Goal: Task Accomplishment & Management: Complete application form

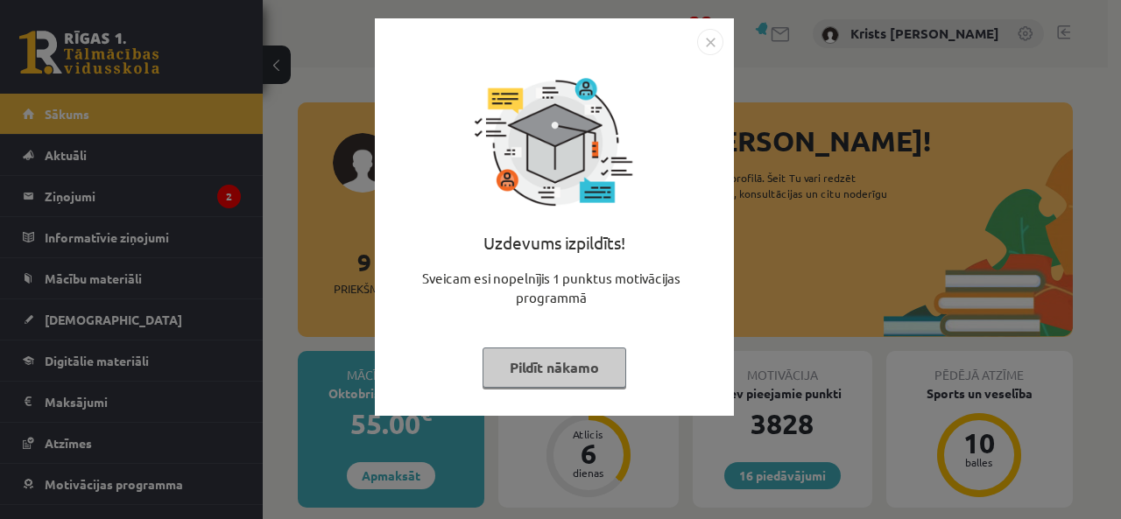
click at [539, 357] on button "Pildīt nākamo" at bounding box center [555, 368] width 144 height 40
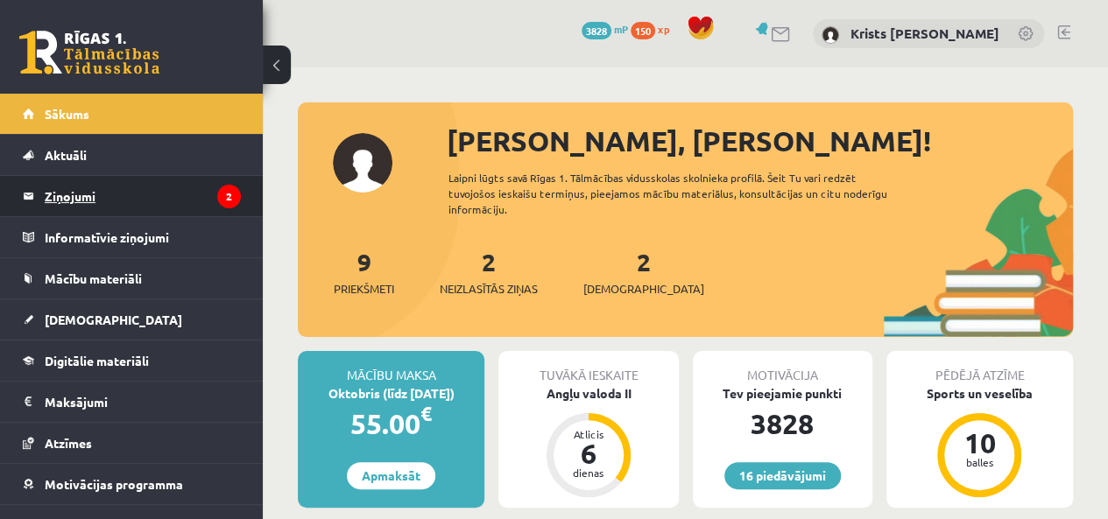
click at [56, 201] on legend "Ziņojumi 2" at bounding box center [143, 196] width 196 height 40
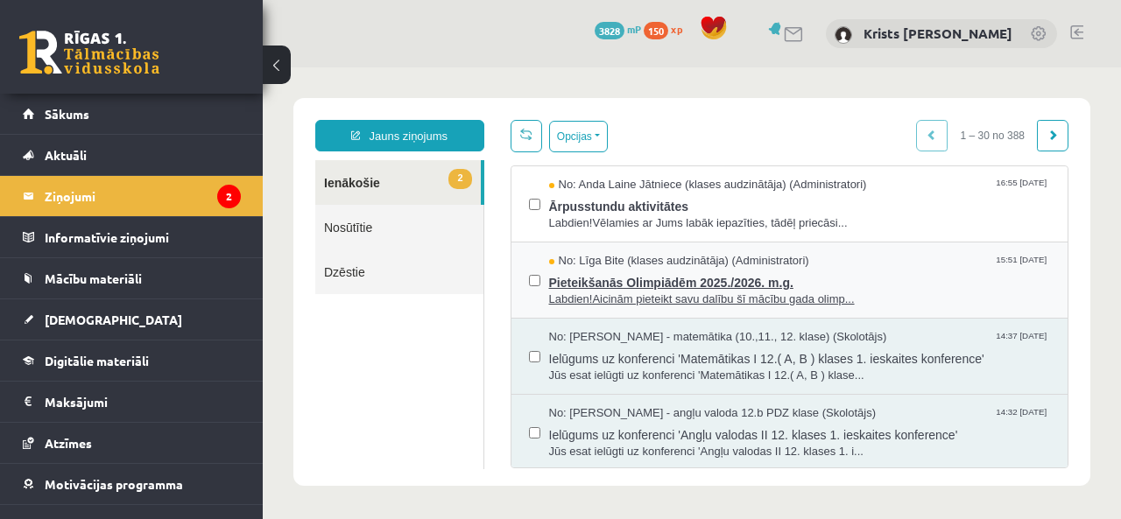
click at [599, 279] on span "Pieteikšanās Olimpiādēm 2025./2026. m.g." at bounding box center [800, 281] width 502 height 22
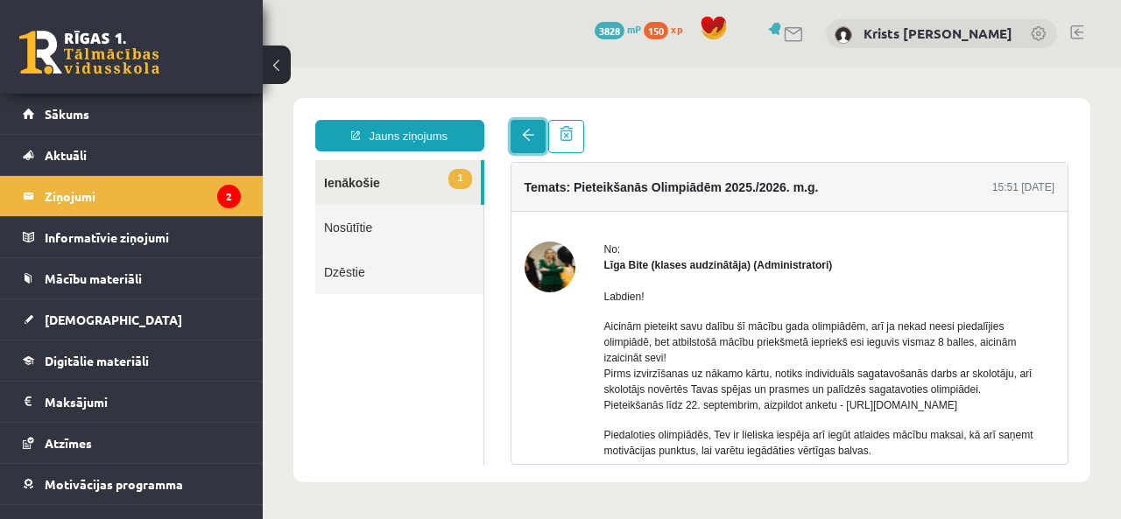
click at [519, 130] on link at bounding box center [528, 136] width 35 height 33
click at [525, 134] on span at bounding box center [528, 135] width 12 height 12
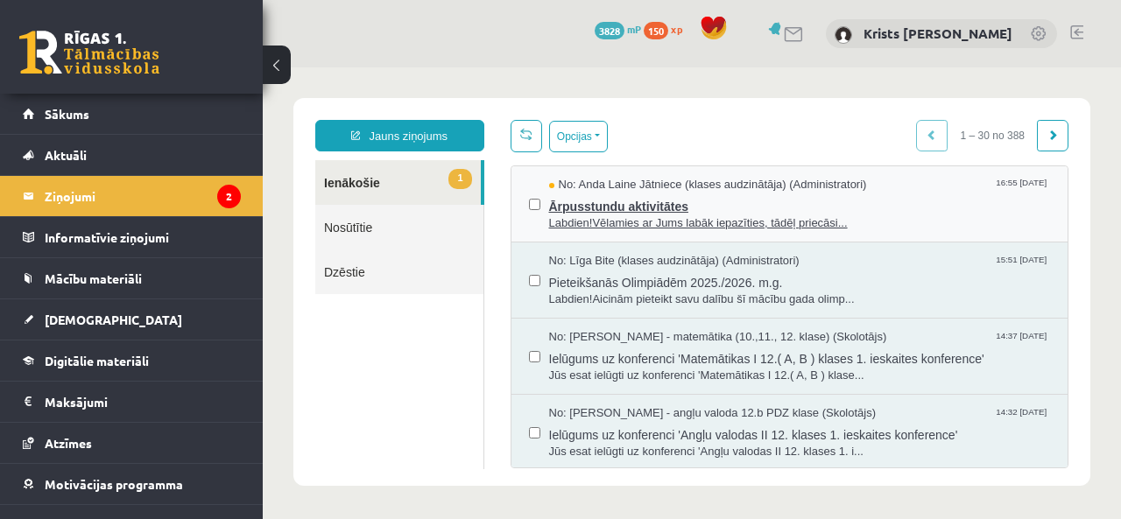
click at [557, 205] on span "Ārpusstundu aktivitātes" at bounding box center [800, 205] width 502 height 22
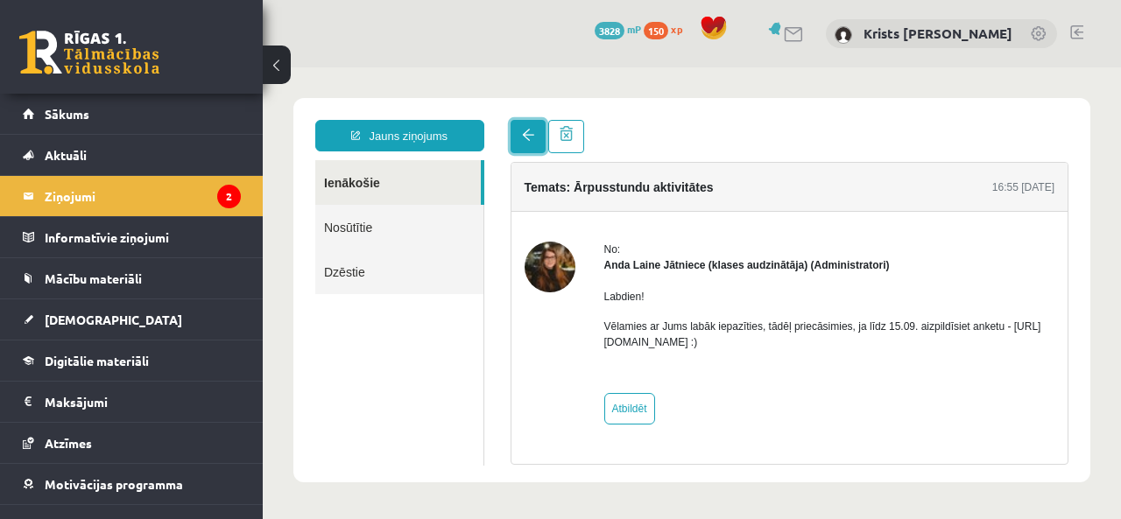
click at [524, 145] on link at bounding box center [528, 136] width 35 height 33
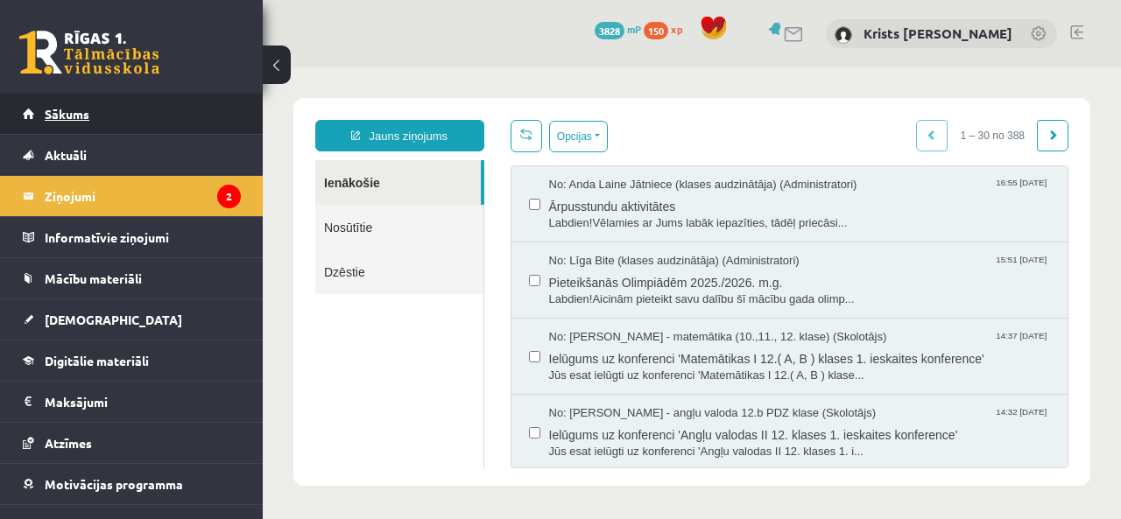
click at [100, 108] on link "Sākums" at bounding box center [132, 114] width 218 height 40
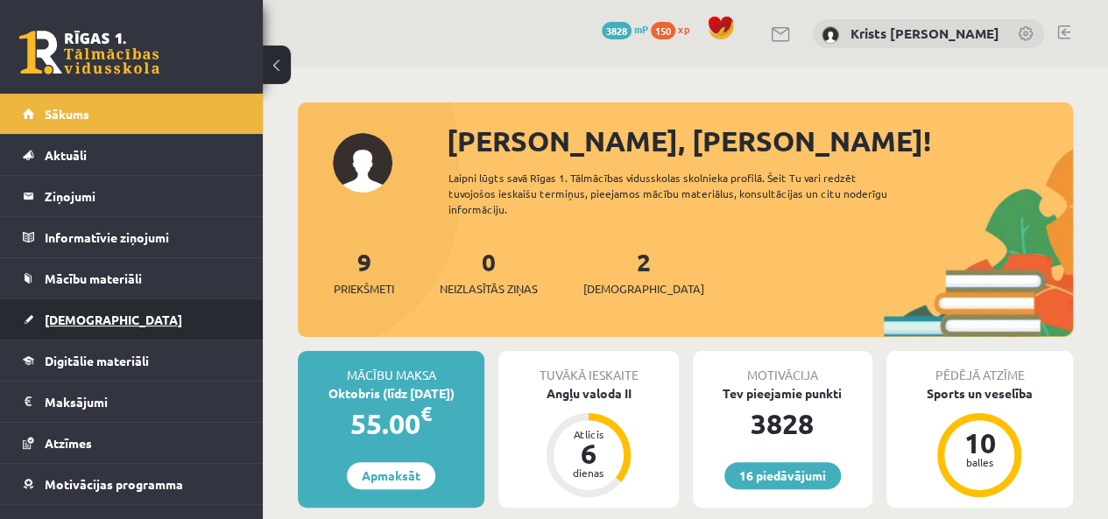
click at [84, 323] on span "[DEMOGRAPHIC_DATA]" at bounding box center [114, 320] width 138 height 16
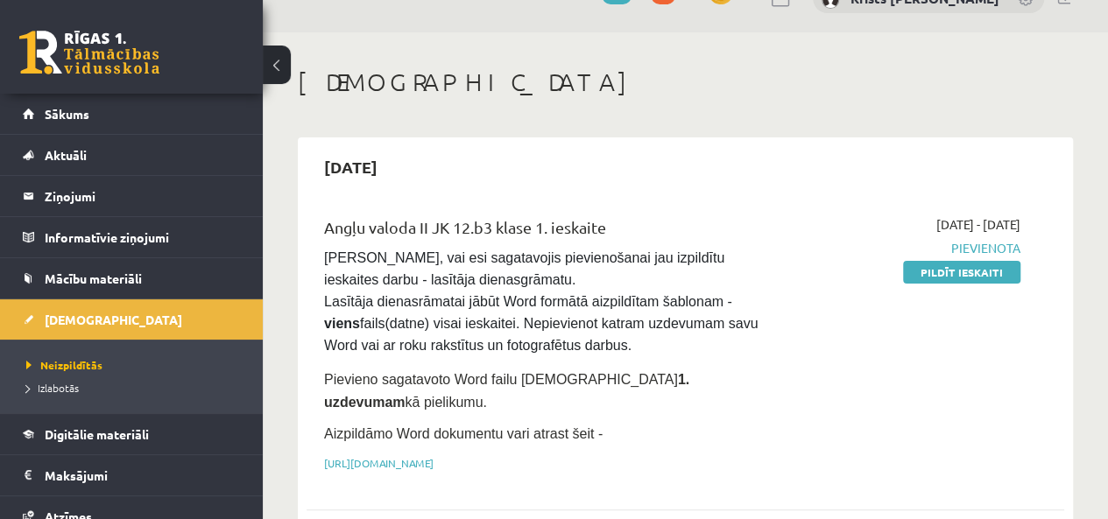
scroll to position [88, 0]
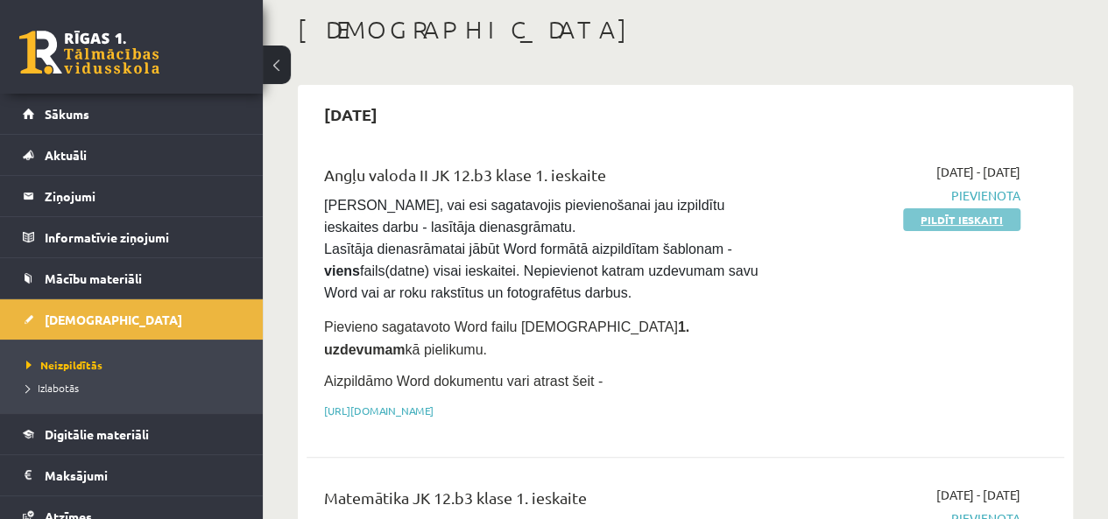
click at [938, 212] on link "Pildīt ieskaiti" at bounding box center [961, 219] width 117 height 23
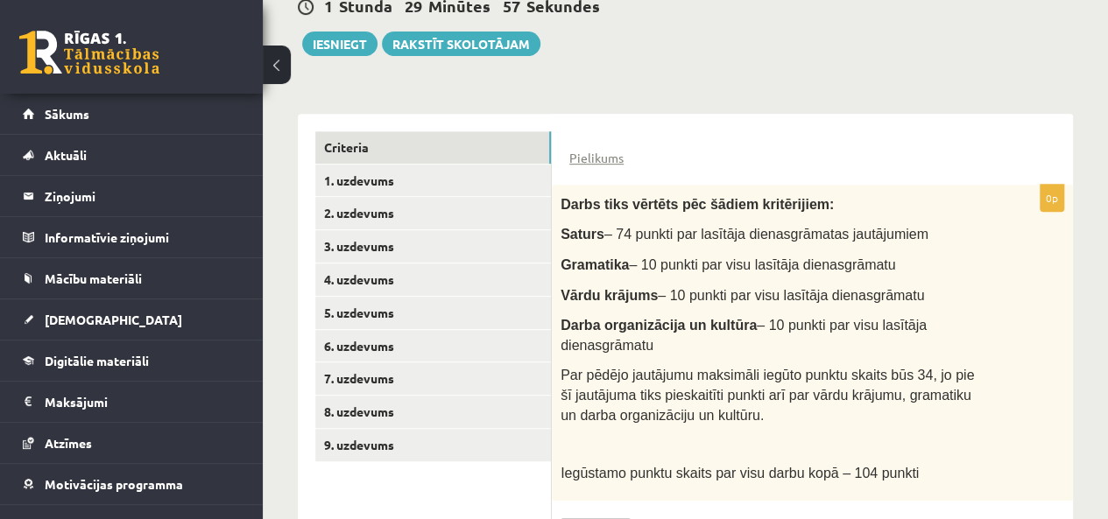
scroll to position [405, 0]
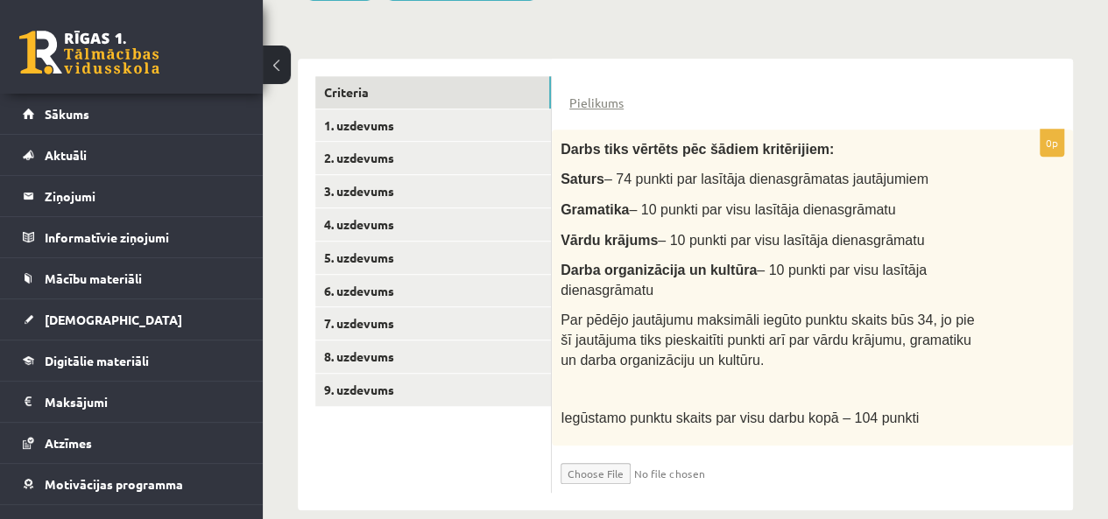
click at [584, 455] on input "file" at bounding box center [665, 470] width 208 height 30
type input "**********"
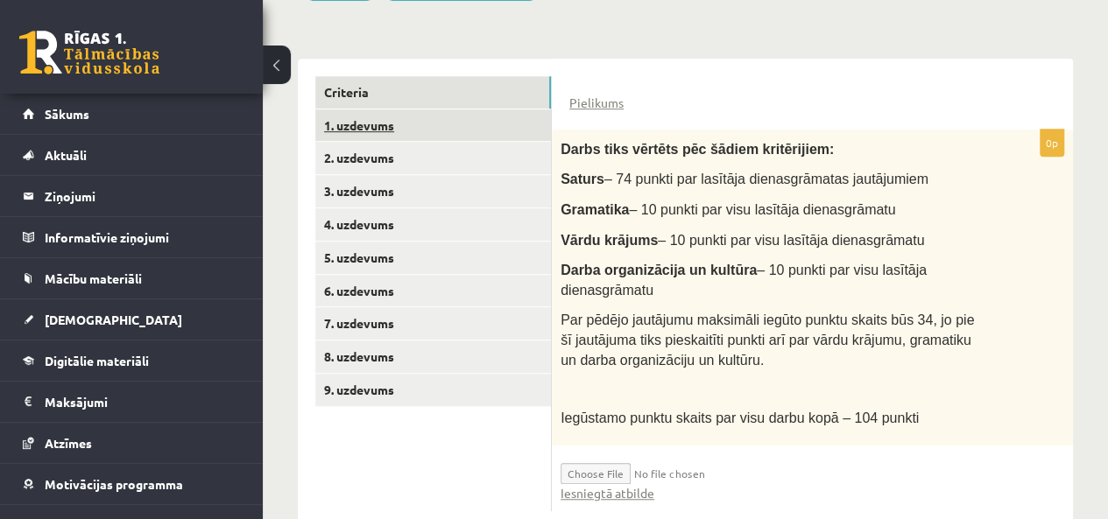
click at [406, 122] on link "1. uzdevums" at bounding box center [433, 125] width 236 height 32
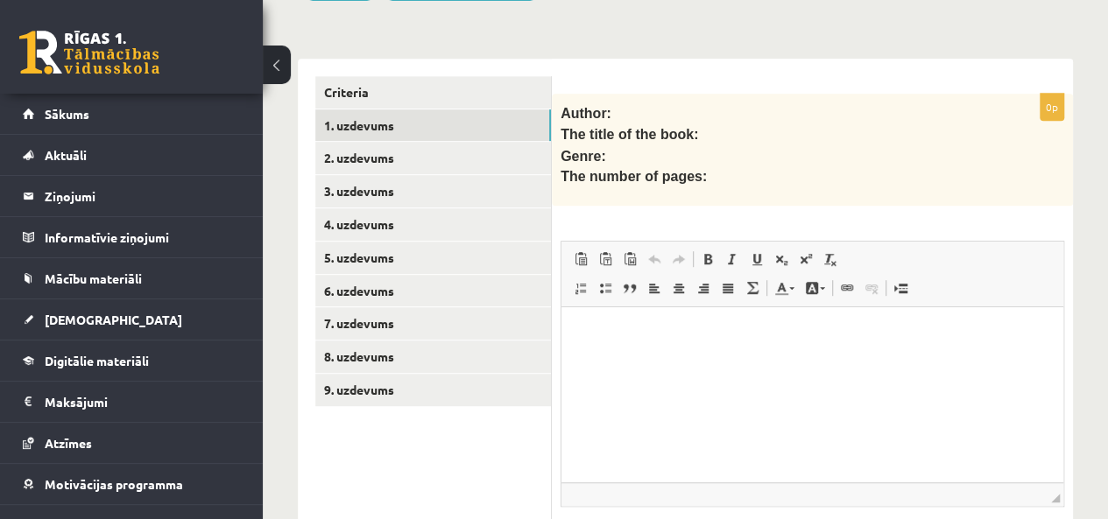
scroll to position [0, 0]
click at [592, 342] on html at bounding box center [812, 333] width 502 height 53
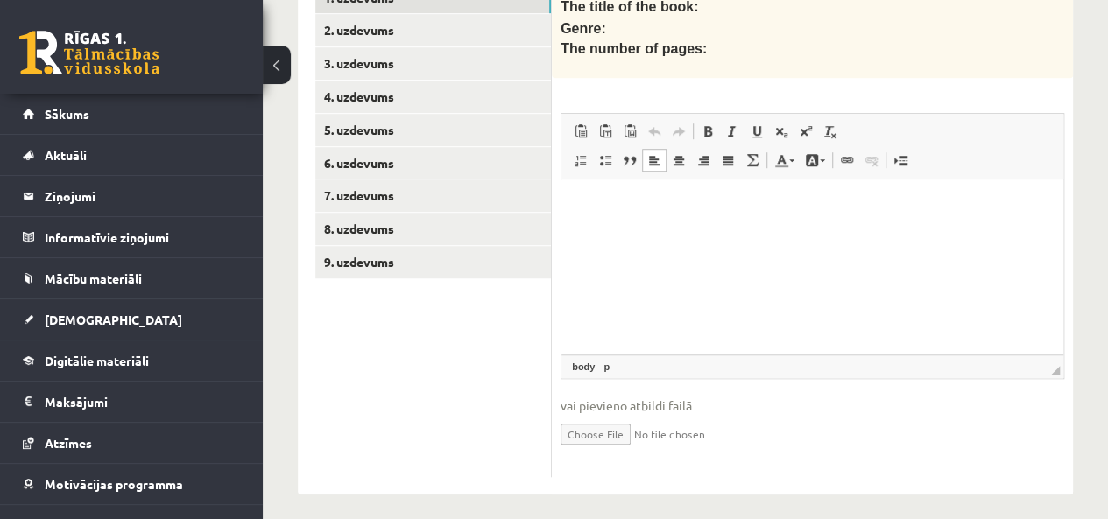
click at [604, 421] on input "file" at bounding box center [813, 433] width 504 height 36
type input "**********"
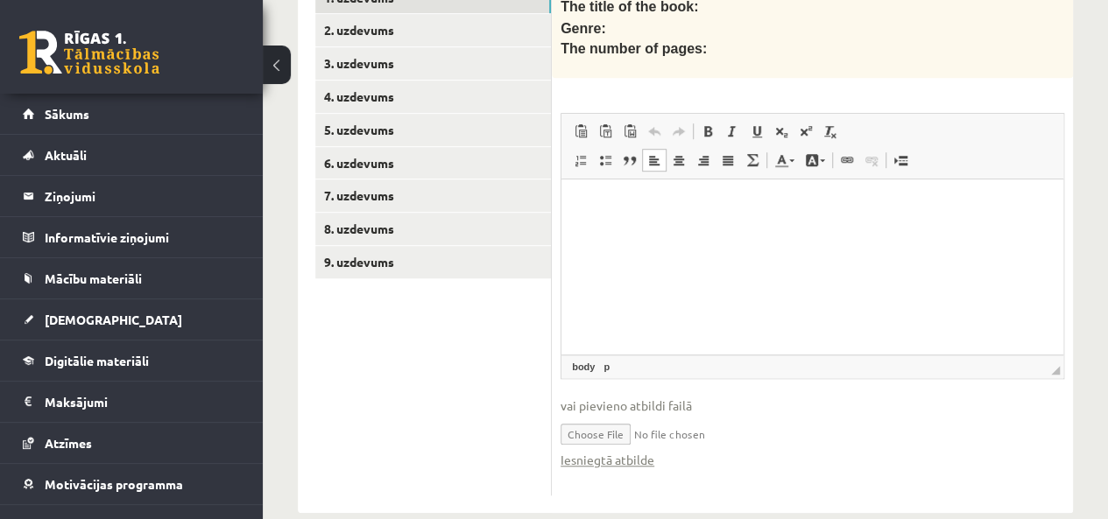
click at [584, 230] on html at bounding box center [812, 206] width 502 height 53
click at [580, 208] on p "**********" at bounding box center [812, 206] width 467 height 18
click at [805, 213] on p "**********" at bounding box center [812, 206] width 467 height 18
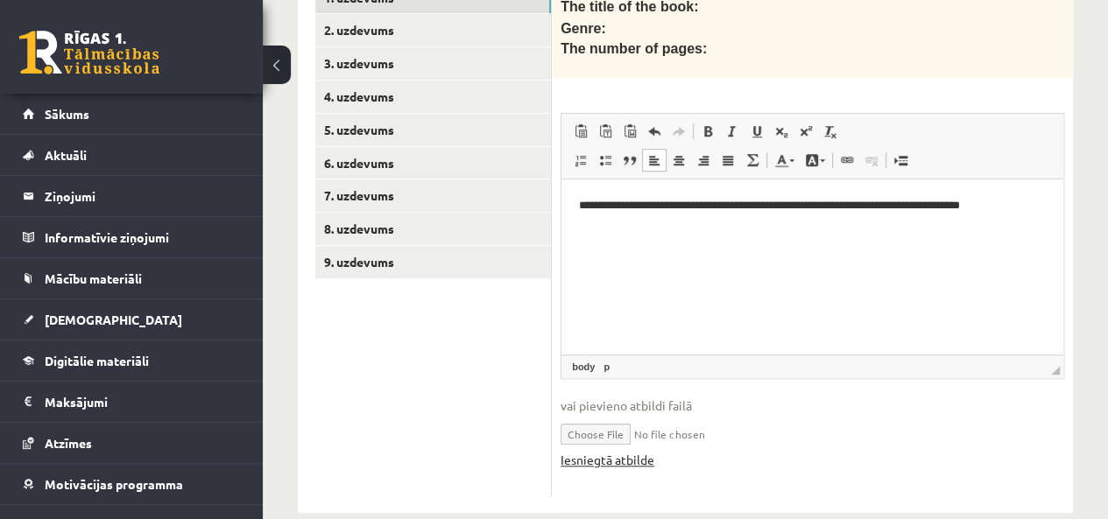
click at [592, 455] on link "Iesniegtā atbilde" at bounding box center [608, 460] width 94 height 18
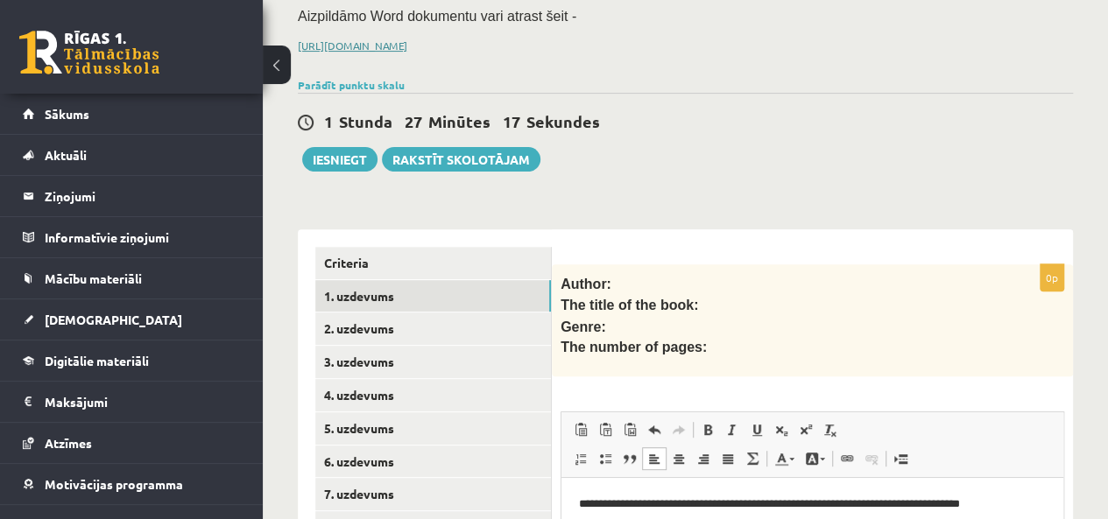
scroll to position [183, 0]
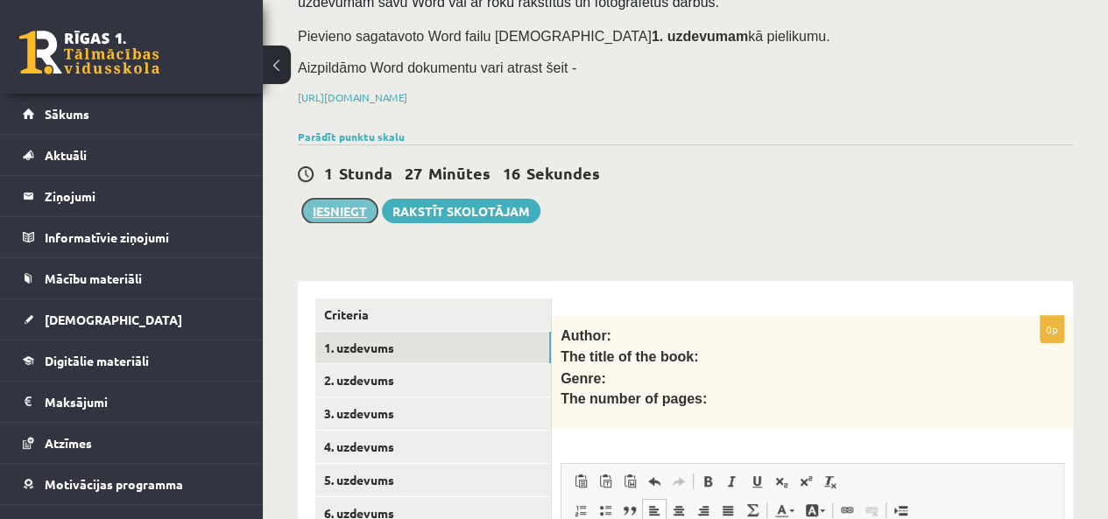
click at [334, 204] on button "Iesniegt" at bounding box center [339, 211] width 75 height 25
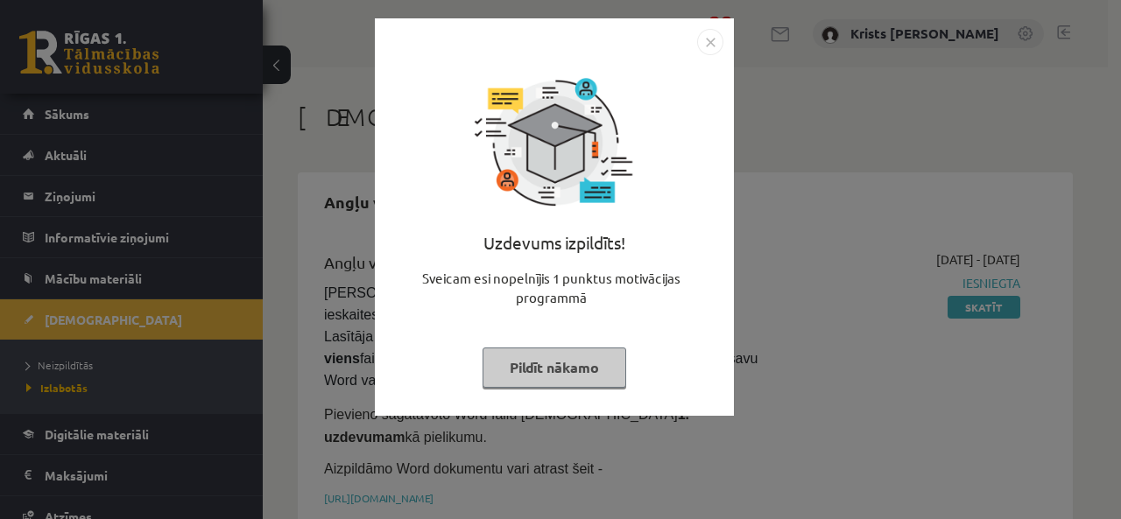
click at [571, 374] on button "Pildīt nākamo" at bounding box center [555, 368] width 144 height 40
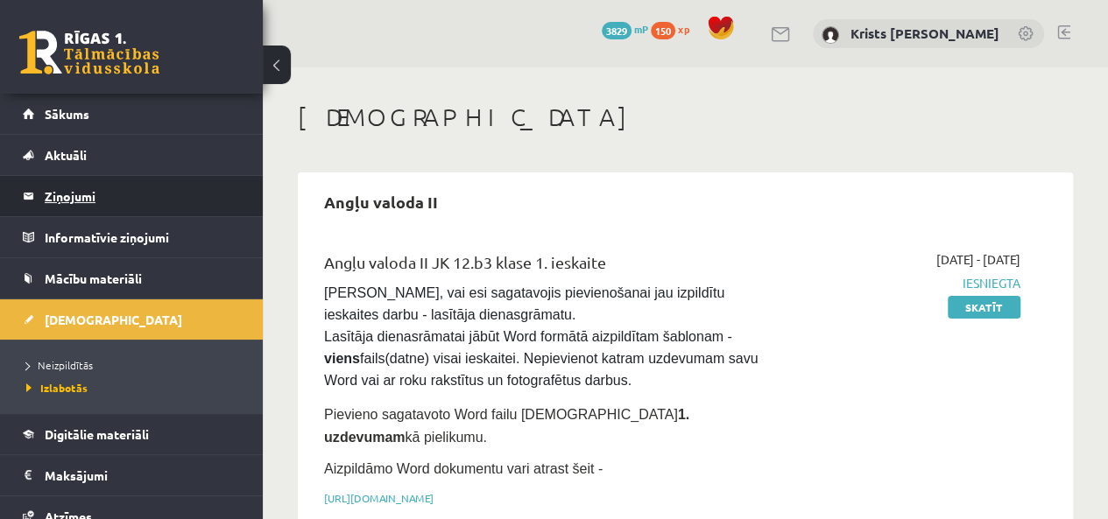
click at [60, 203] on legend "Ziņojumi 0" at bounding box center [143, 196] width 196 height 40
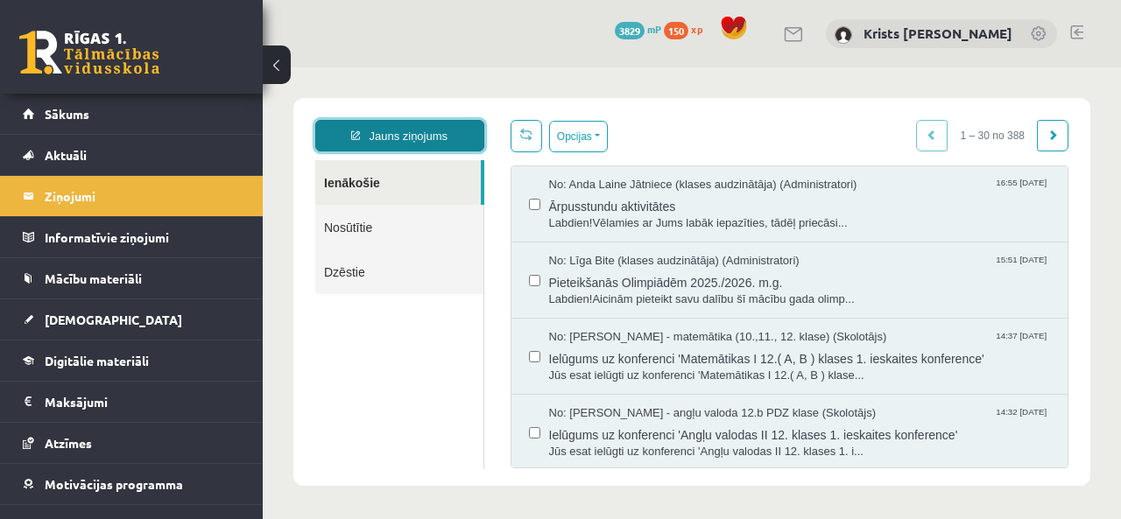
click at [393, 145] on link "Jauns ziņojums" at bounding box center [399, 136] width 169 height 32
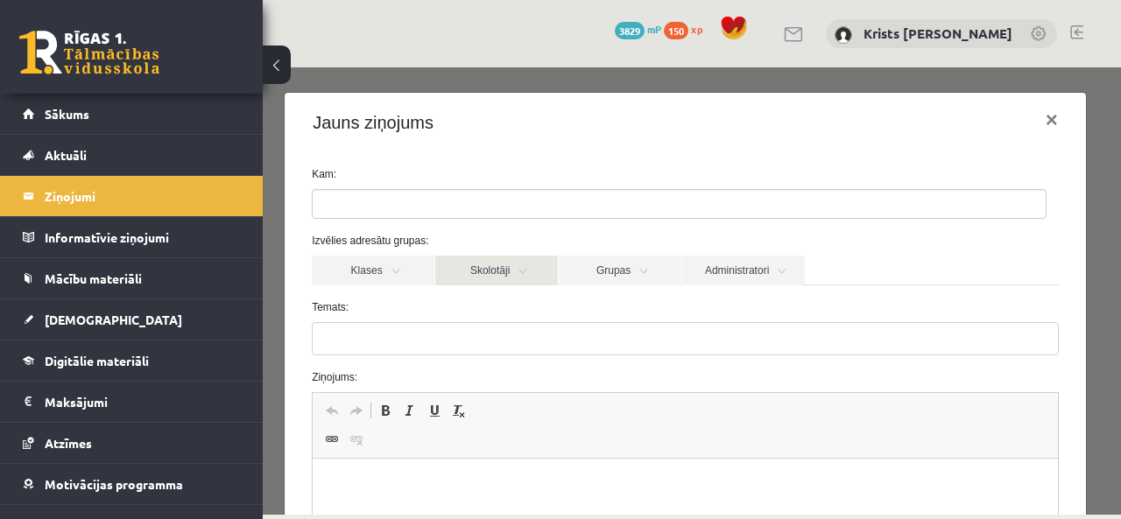
click at [523, 280] on link "Skolotāji" at bounding box center [496, 271] width 123 height 30
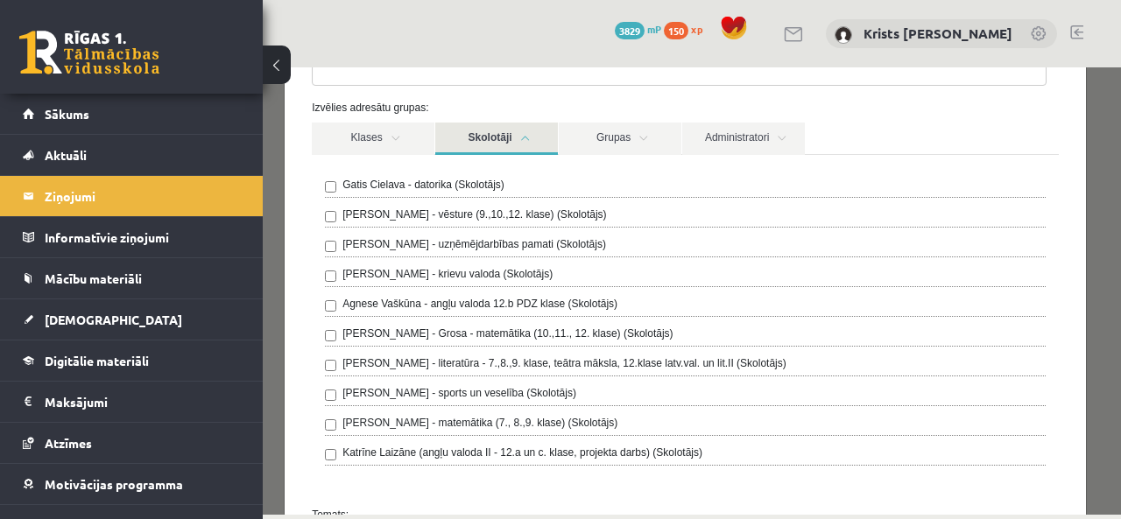
scroll to position [175, 0]
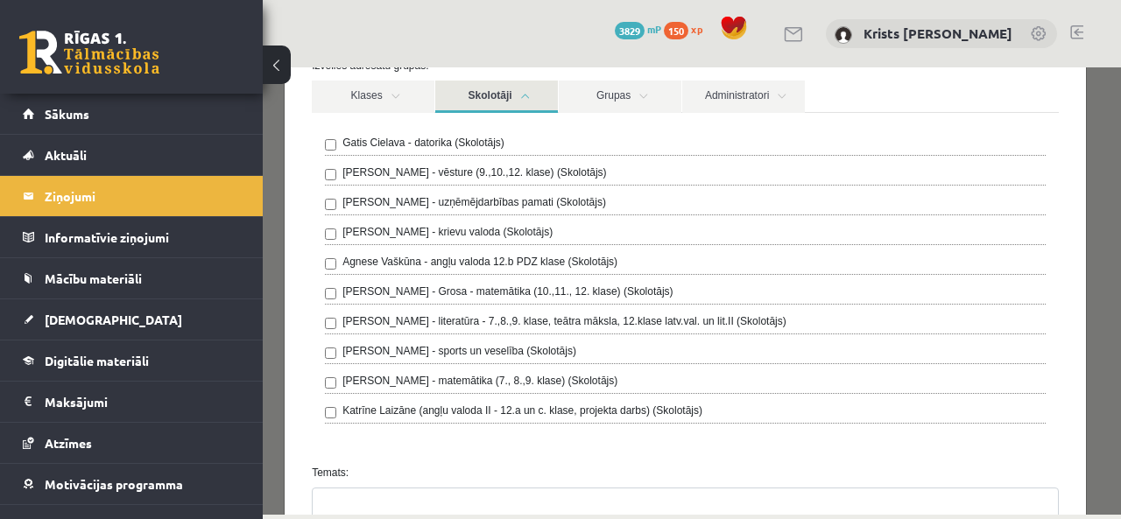
click at [528, 103] on link "Skolotāji" at bounding box center [496, 97] width 123 height 32
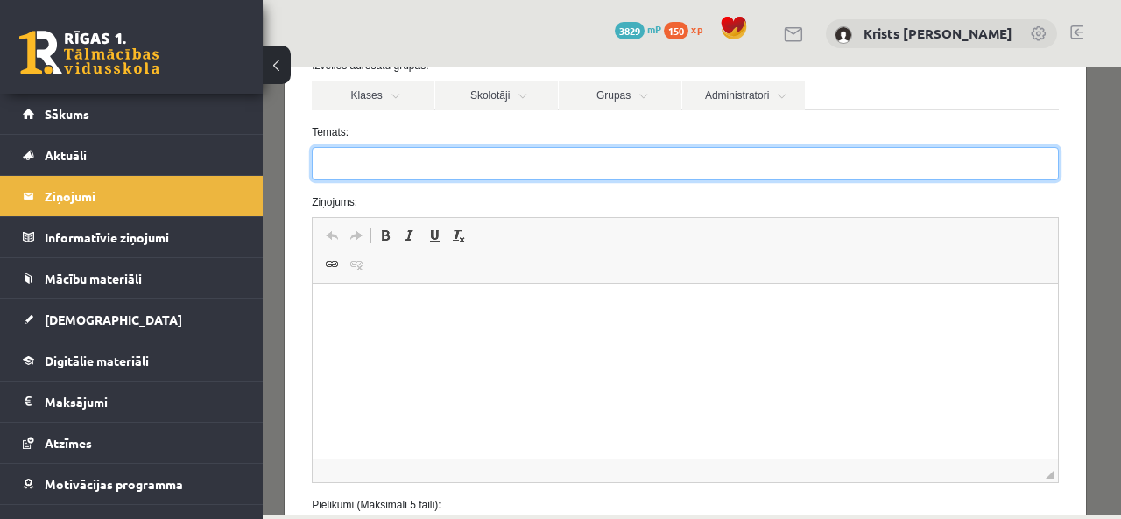
click at [369, 164] on input "Temats:" at bounding box center [685, 163] width 747 height 33
type input "**********"
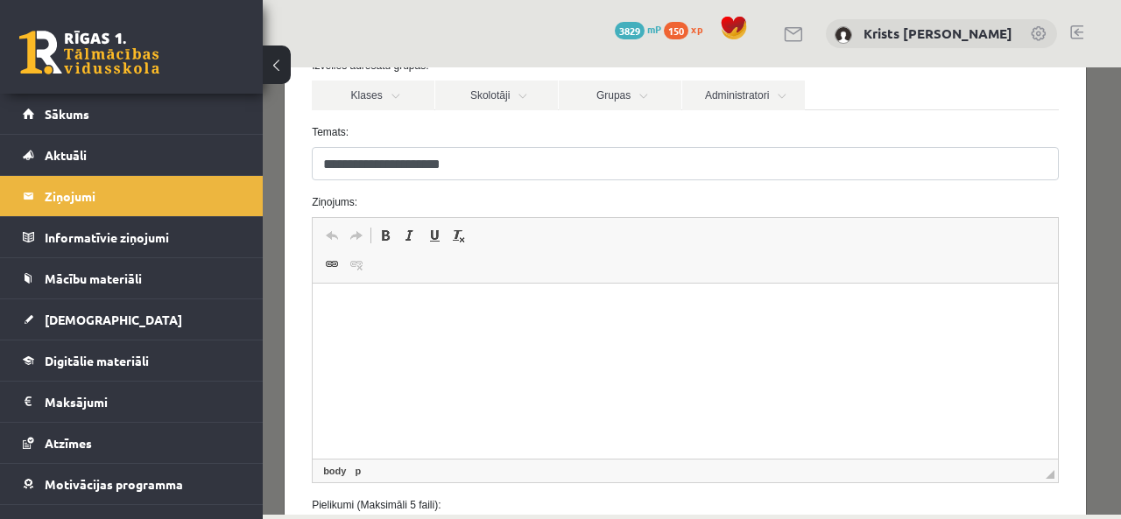
click at [326, 301] on html at bounding box center [685, 310] width 745 height 53
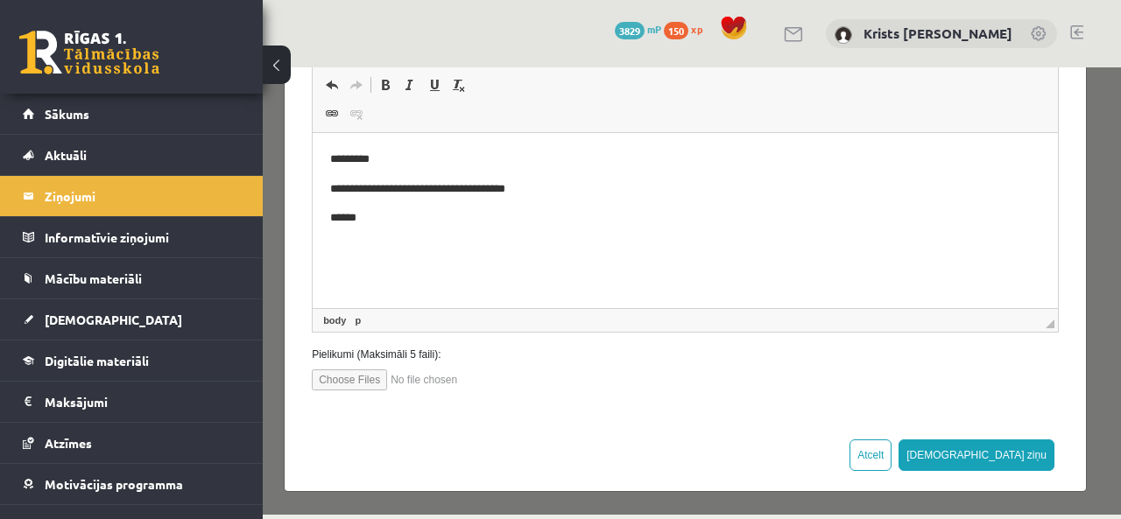
click at [353, 384] on input "file" at bounding box center [411, 380] width 199 height 21
type input "**********"
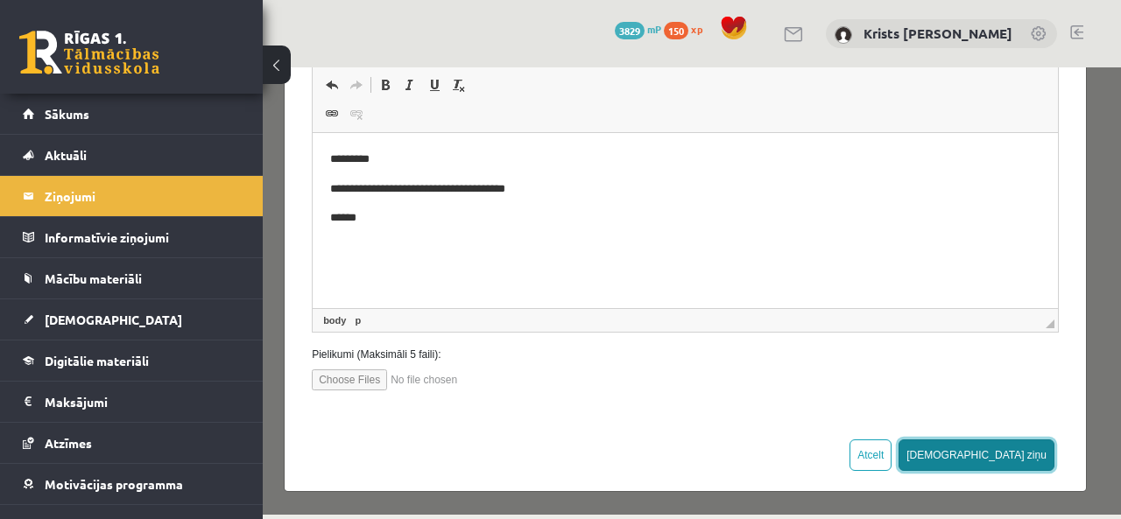
click at [1014, 459] on button "[DEMOGRAPHIC_DATA] ziņu" at bounding box center [977, 456] width 156 height 32
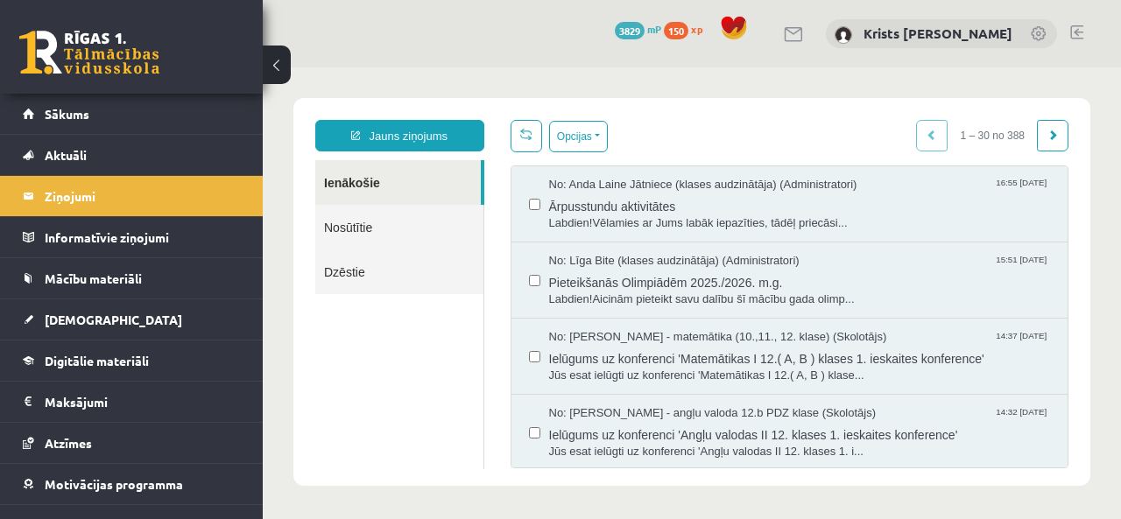
scroll to position [0, 0]
click at [375, 225] on link "Nosūtītie" at bounding box center [399, 227] width 168 height 45
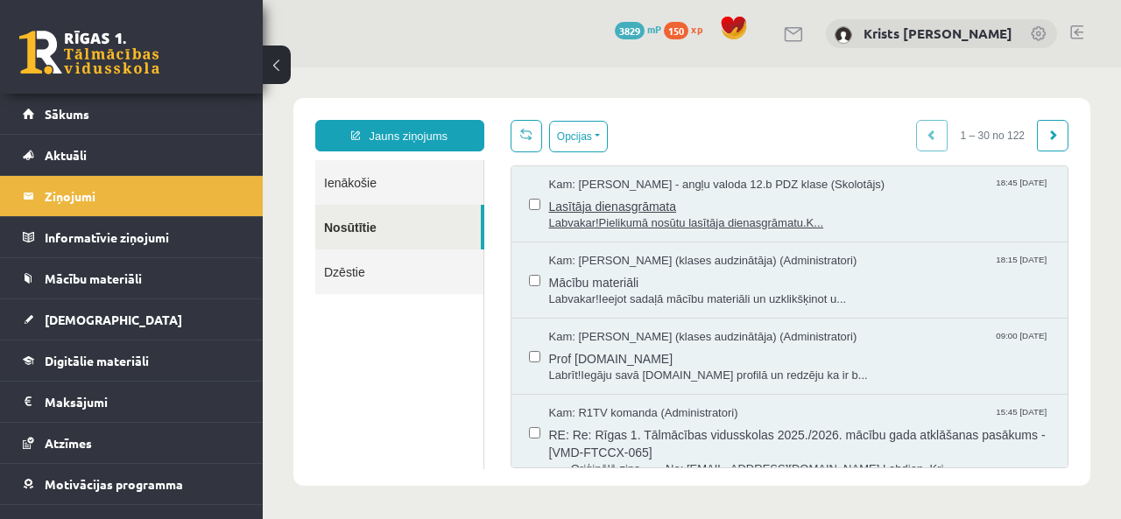
click at [583, 215] on span "Labvakar!Pielikumā nosūtu lasītāja dienasgrāmatu.K..." at bounding box center [800, 223] width 502 height 17
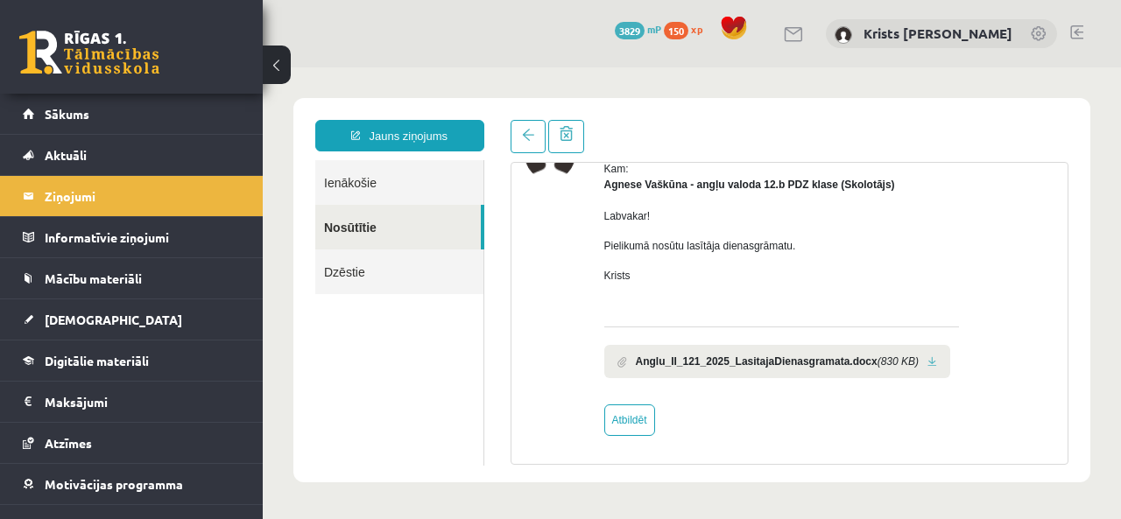
click at [927, 365] on link at bounding box center [932, 361] width 10 height 11
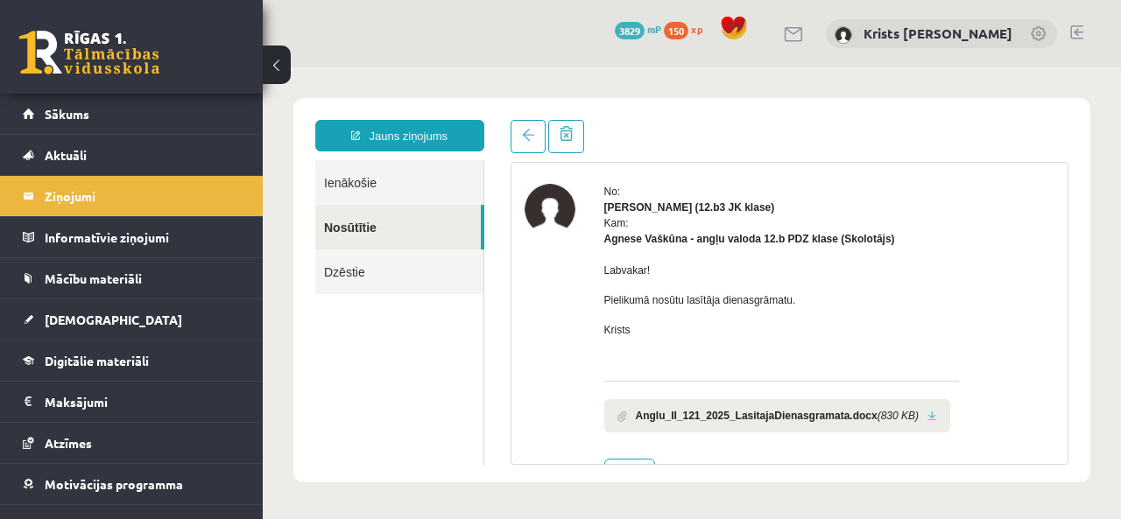
scroll to position [25, 0]
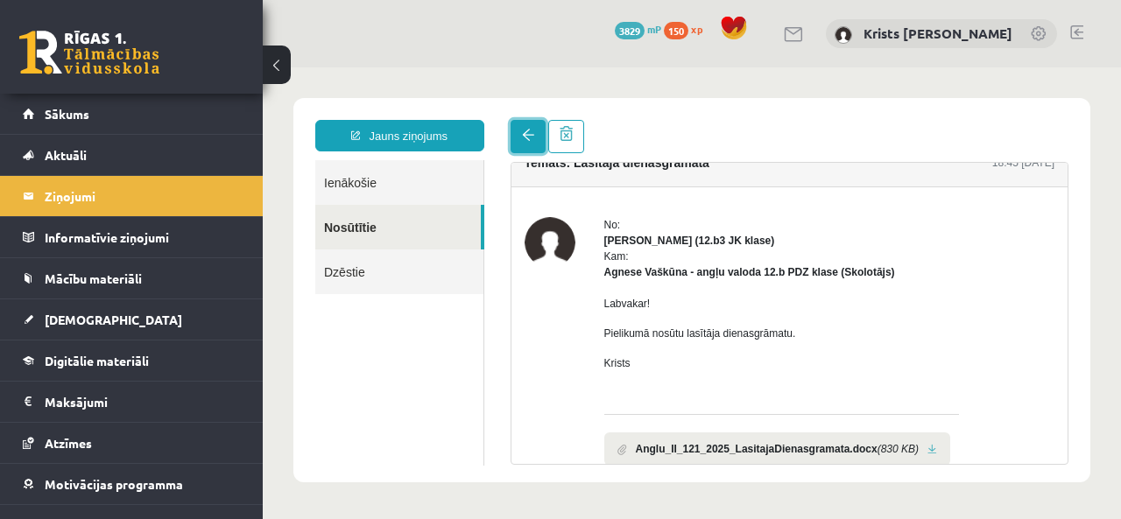
click at [522, 135] on span at bounding box center [528, 135] width 12 height 12
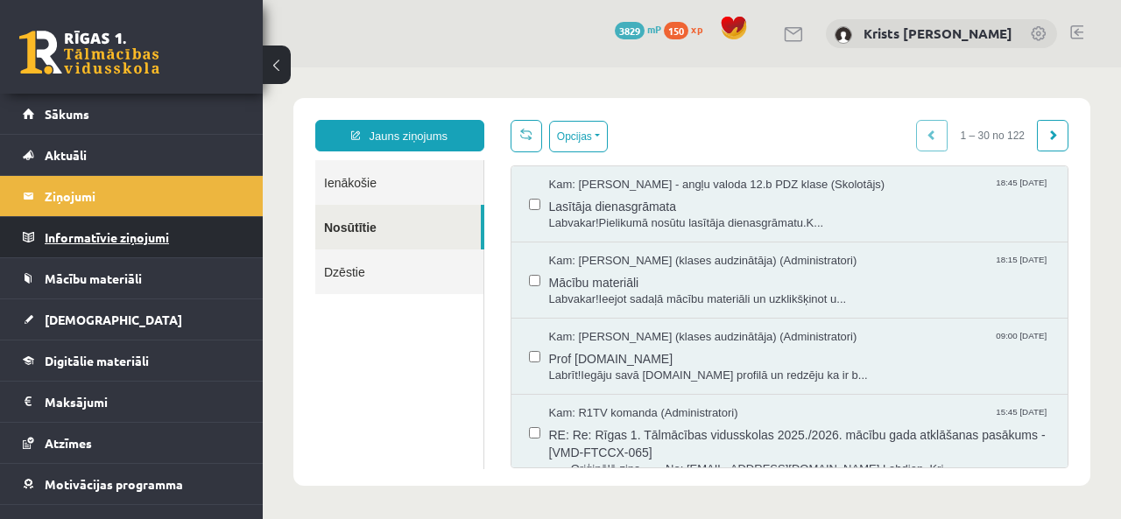
scroll to position [0, 0]
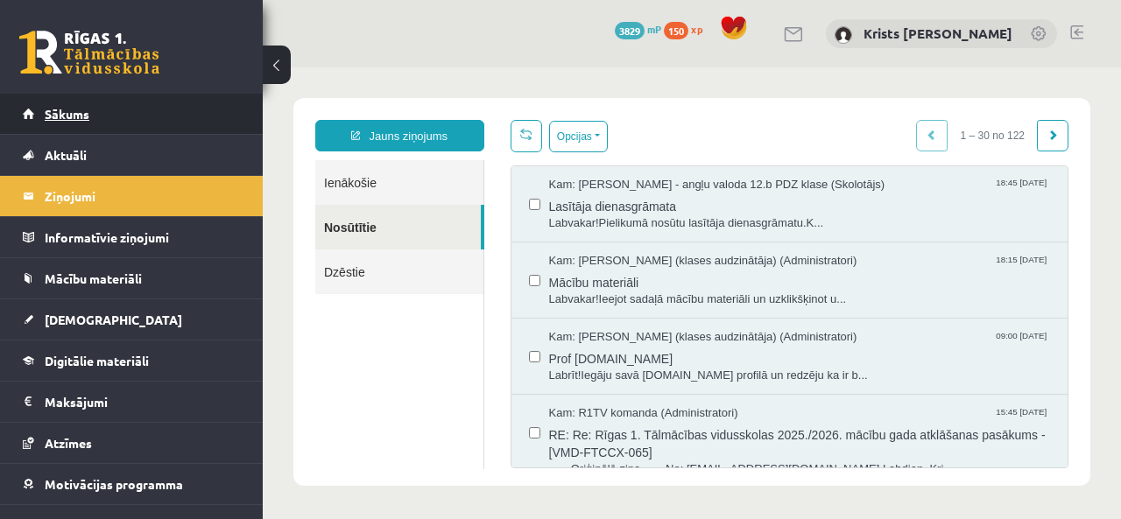
click at [113, 123] on link "Sākums" at bounding box center [132, 114] width 218 height 40
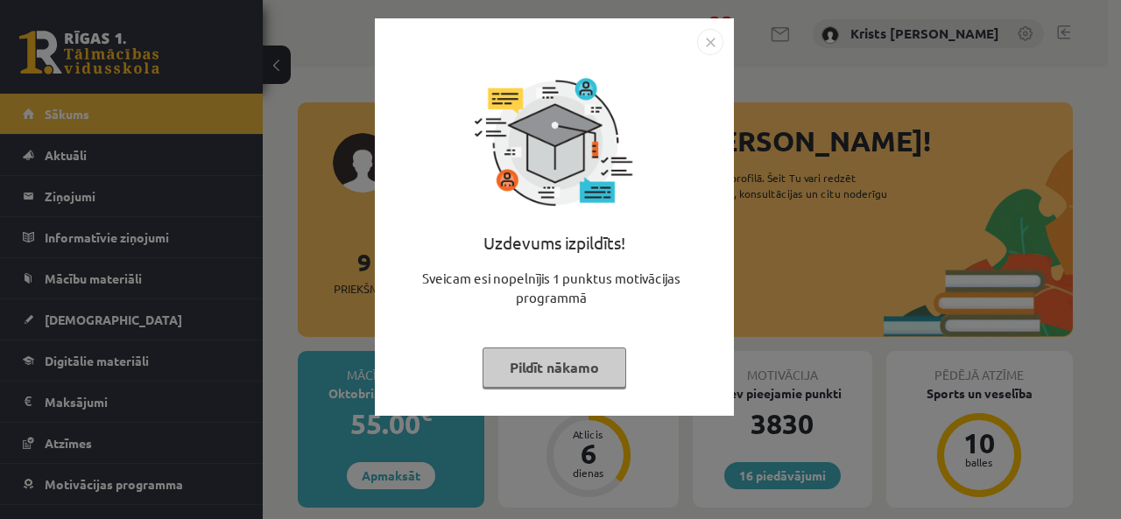
click at [497, 362] on button "Pildīt nākamo" at bounding box center [555, 368] width 144 height 40
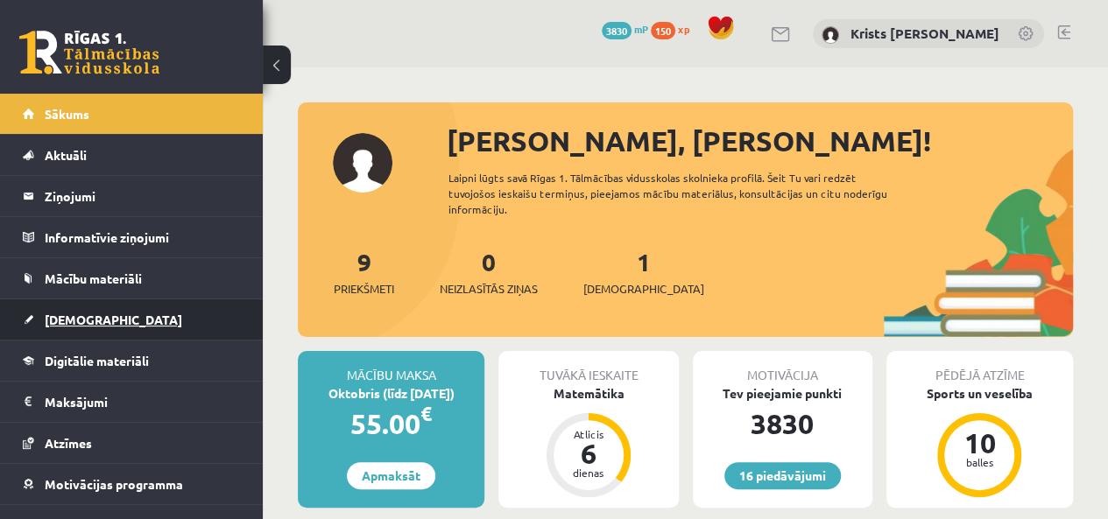
click at [102, 316] on link "[DEMOGRAPHIC_DATA]" at bounding box center [132, 320] width 218 height 40
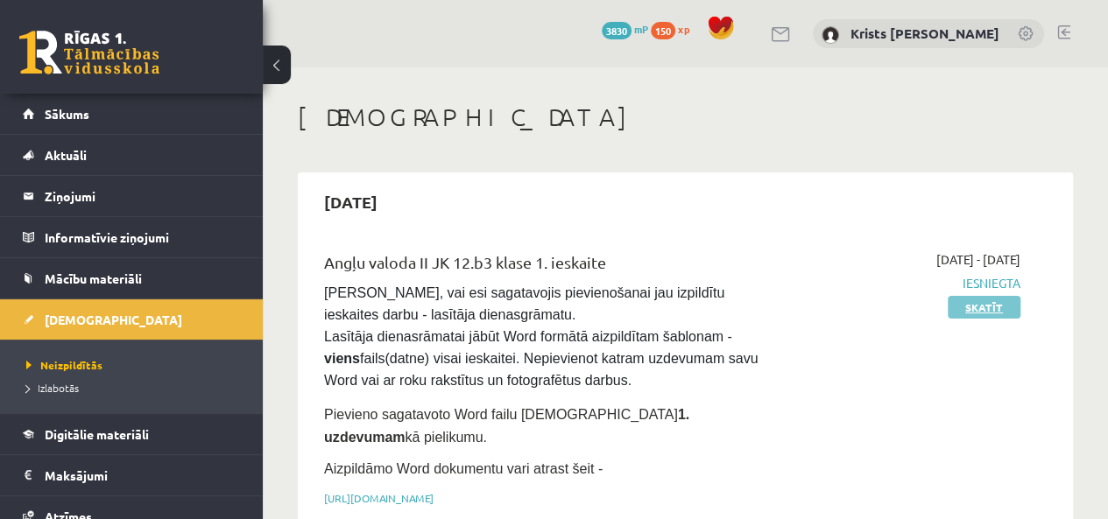
click at [957, 313] on link "Skatīt" at bounding box center [984, 307] width 73 height 23
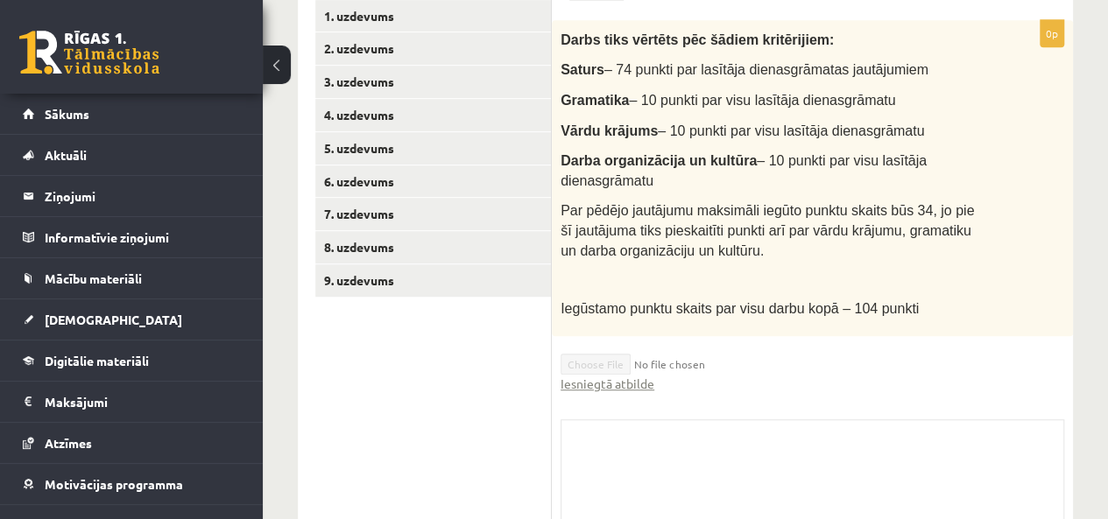
scroll to position [326, 0]
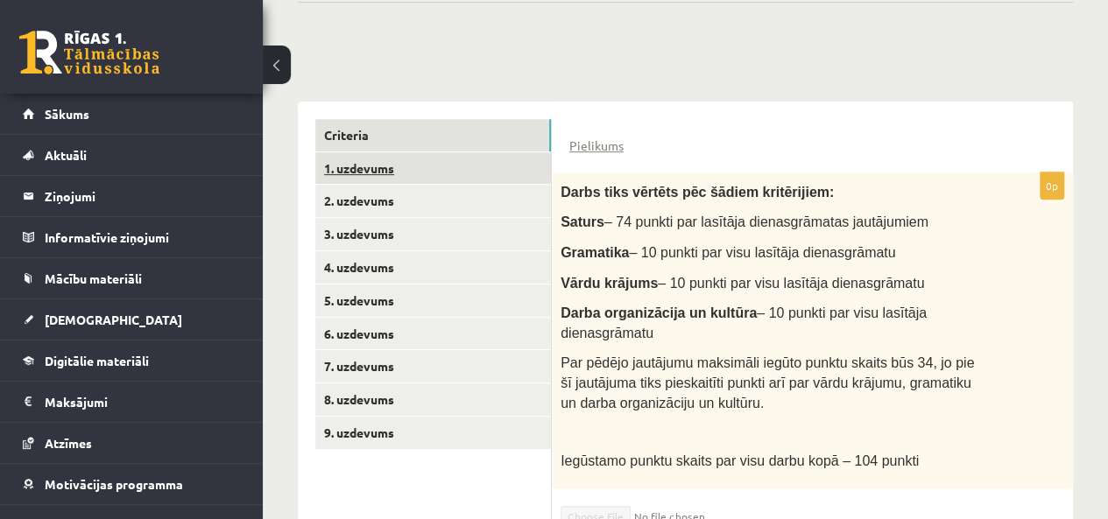
click at [394, 162] on link "1. uzdevums" at bounding box center [433, 168] width 236 height 32
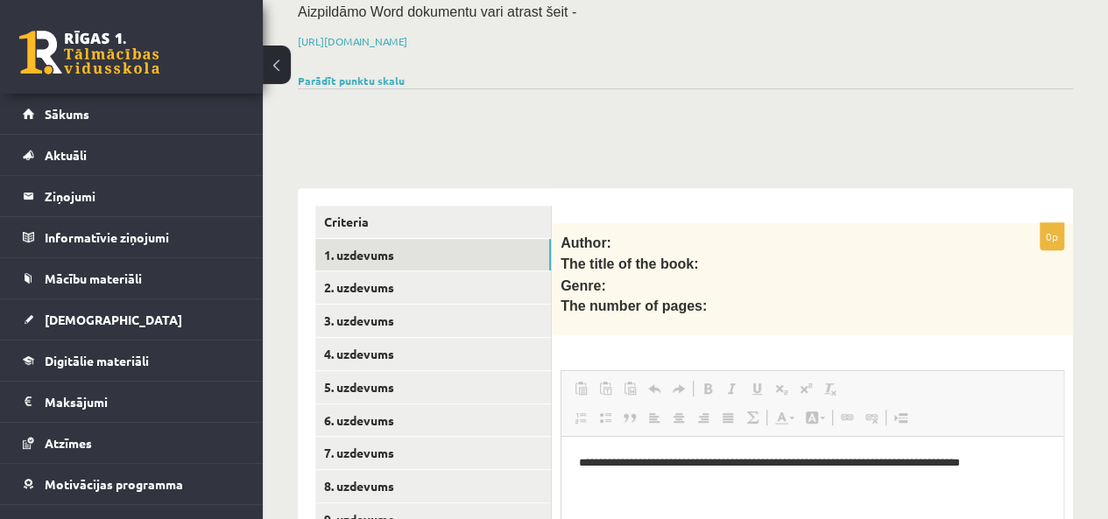
scroll to position [151, 0]
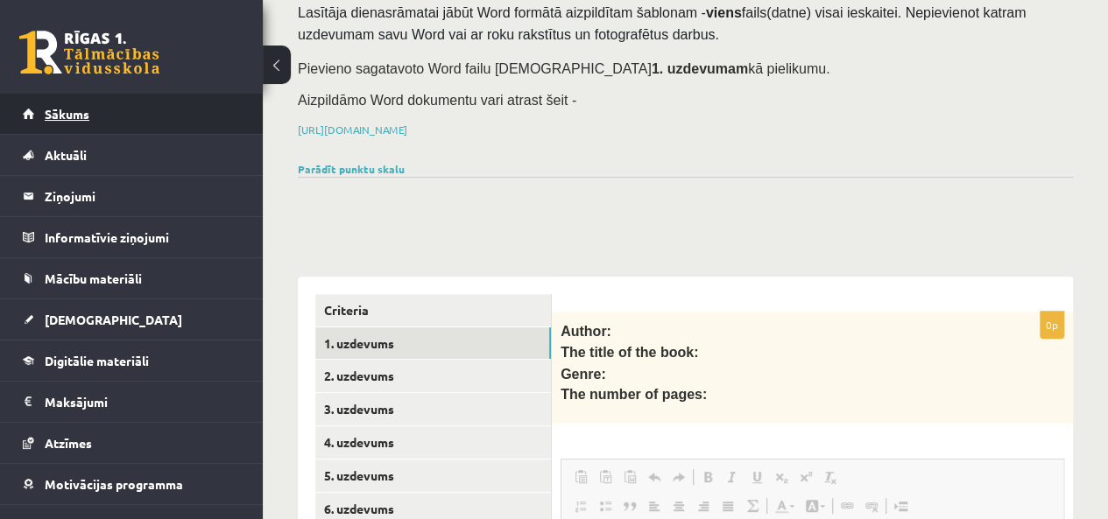
click at [135, 115] on link "Sākums" at bounding box center [132, 114] width 218 height 40
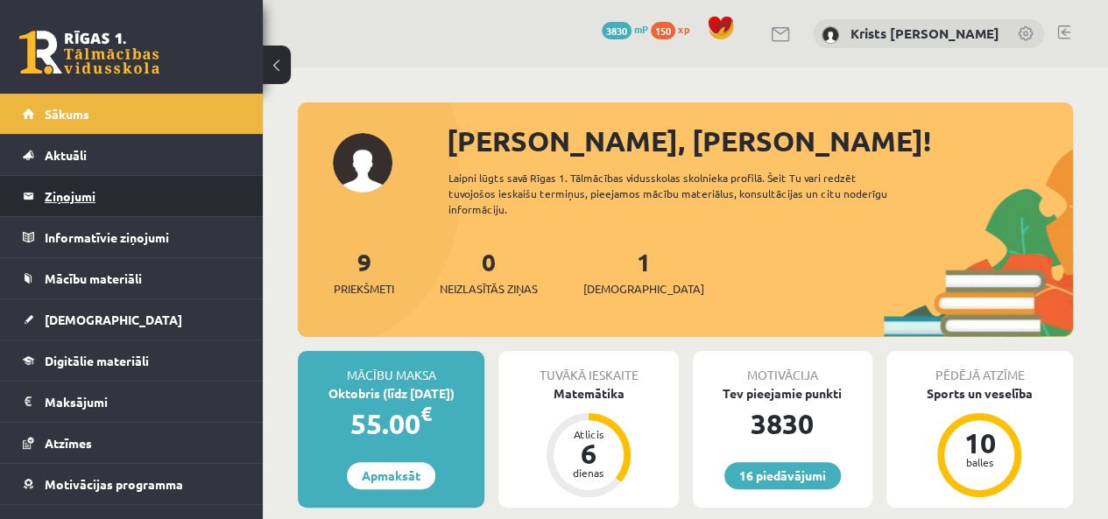
click at [93, 211] on legend "Ziņojumi 0" at bounding box center [143, 196] width 196 height 40
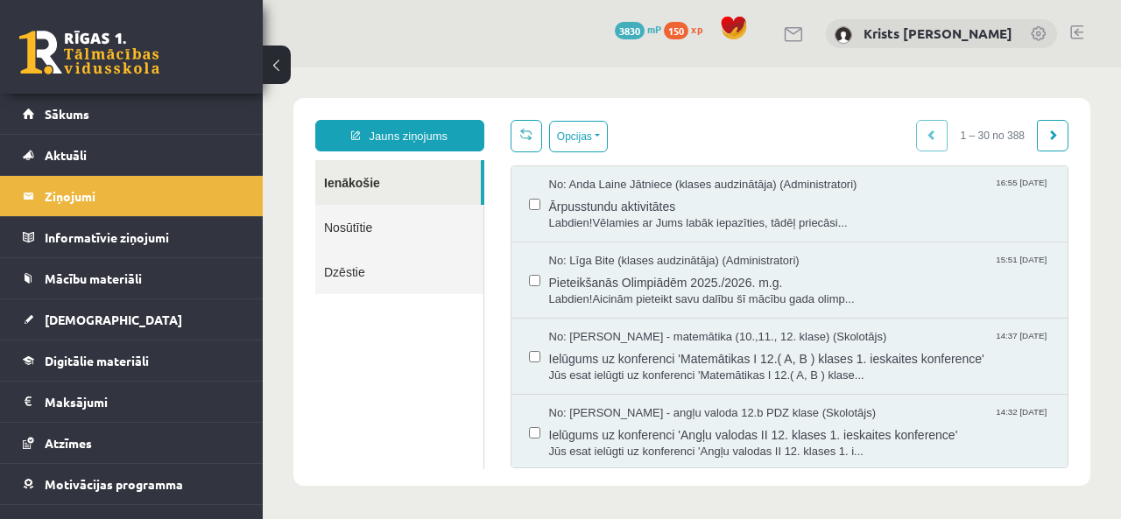
click at [354, 239] on link "Nosūtītie" at bounding box center [399, 227] width 168 height 45
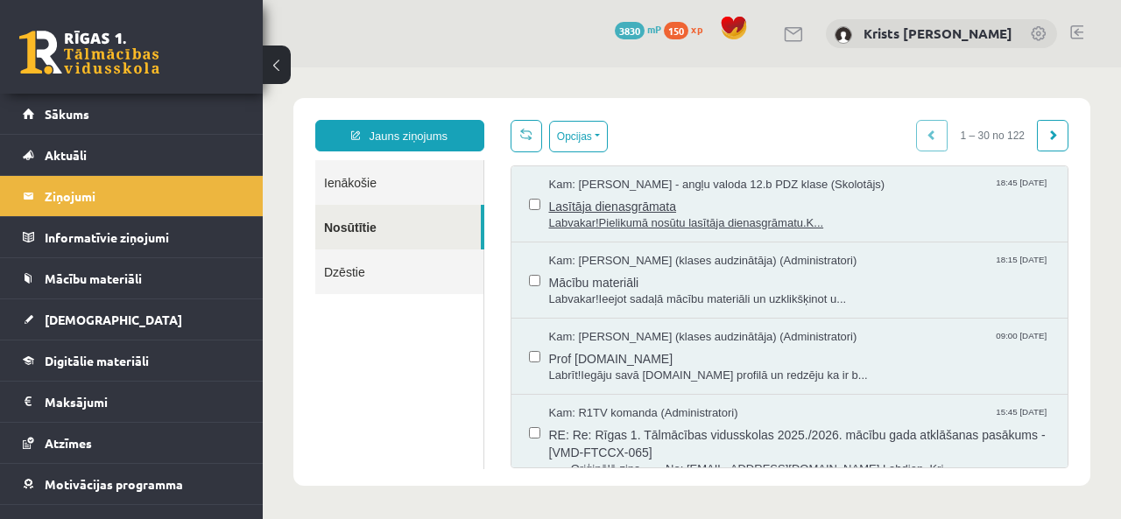
click at [580, 227] on span "Labvakar!Pielikumā nosūtu lasītāja dienasgrāmatu.K..." at bounding box center [800, 223] width 502 height 17
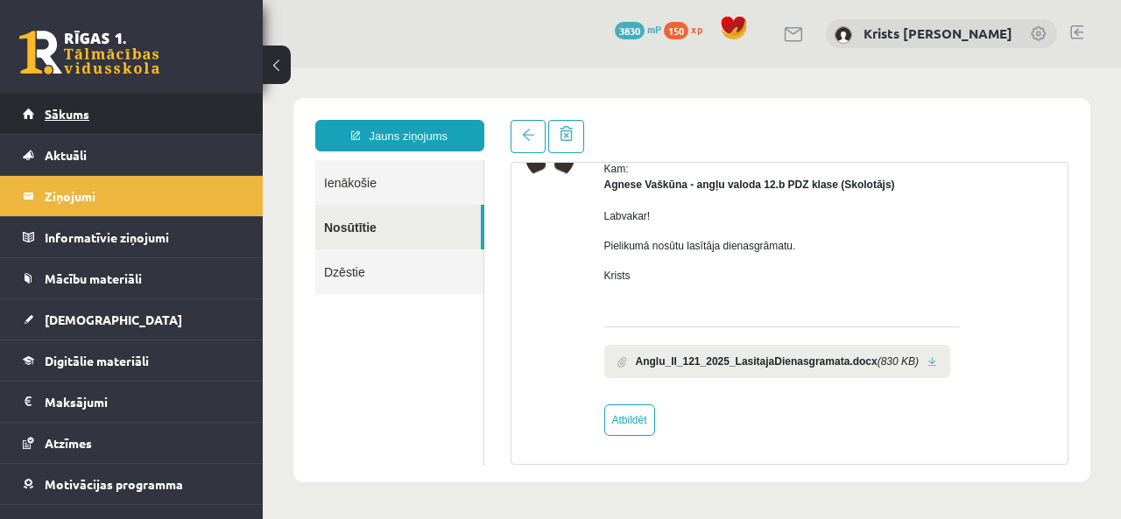
click at [46, 109] on span "Sākums" at bounding box center [67, 114] width 45 height 16
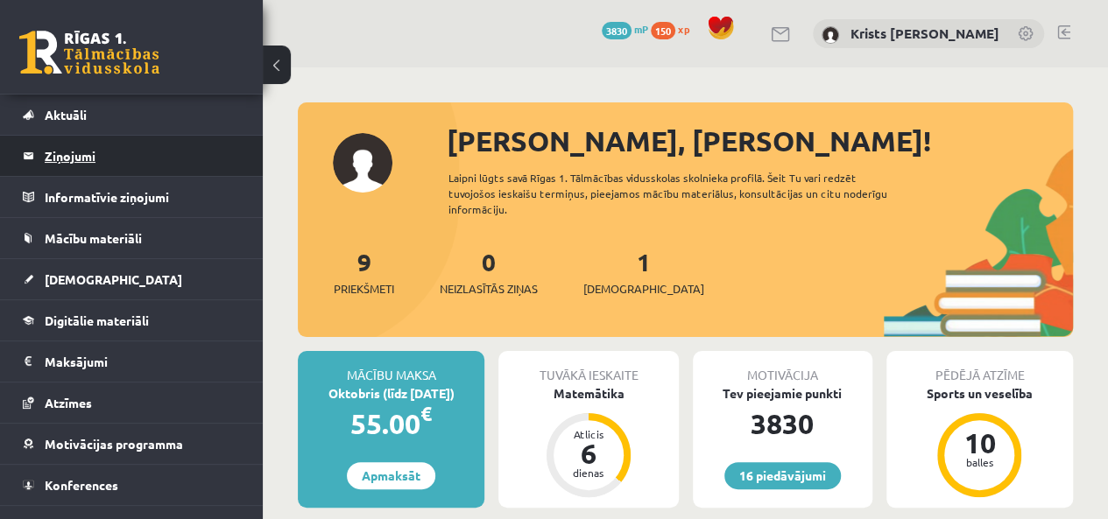
scroll to position [63, 0]
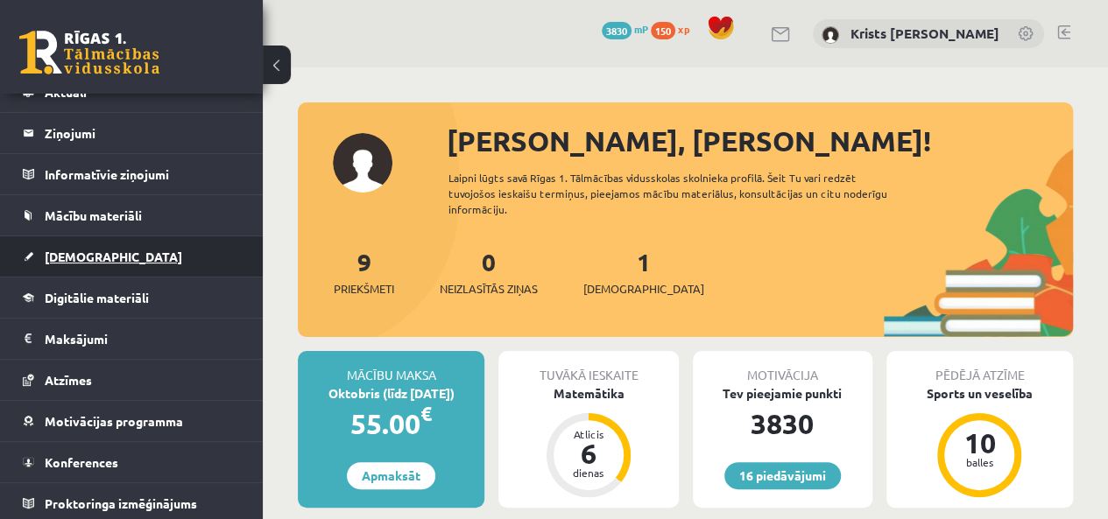
click at [86, 269] on link "[DEMOGRAPHIC_DATA]" at bounding box center [132, 256] width 218 height 40
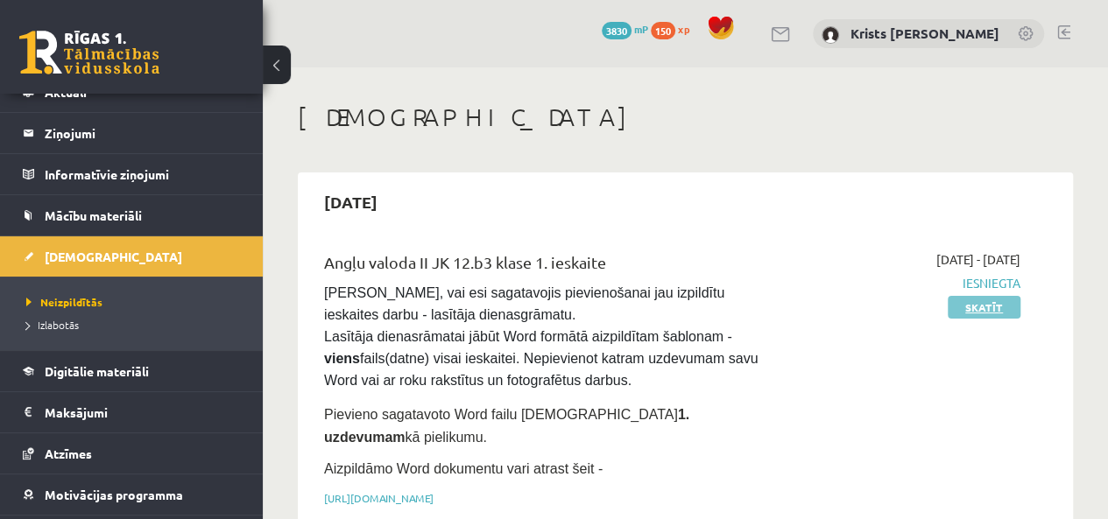
click at [981, 302] on link "Skatīt" at bounding box center [984, 307] width 73 height 23
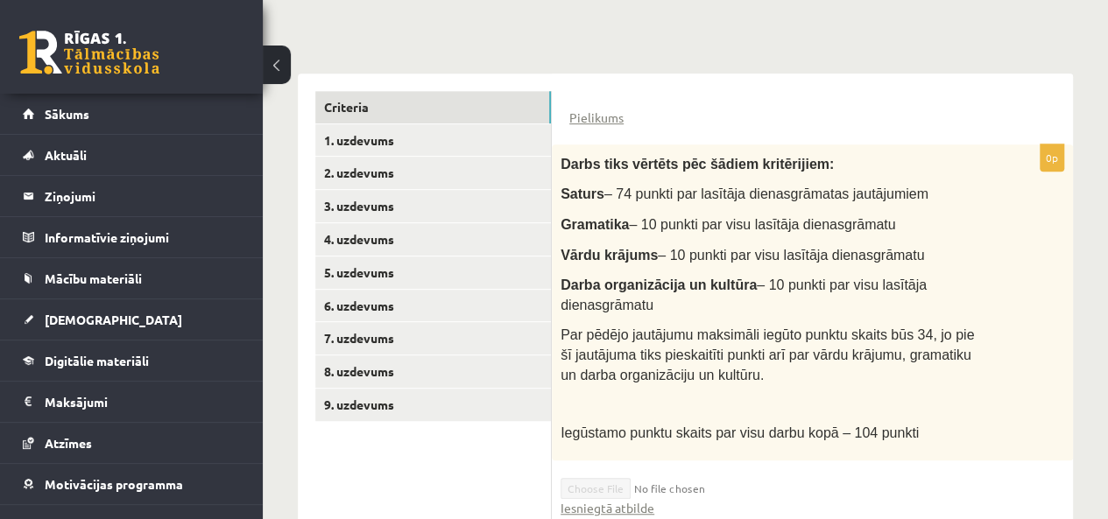
scroll to position [263, 0]
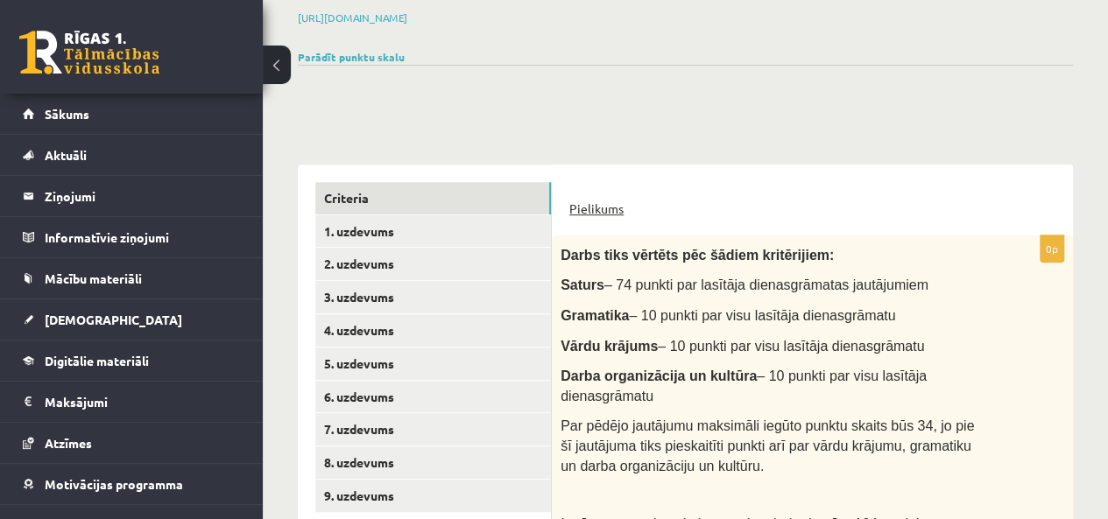
click at [596, 211] on link "Pielikums" at bounding box center [596, 209] width 54 height 18
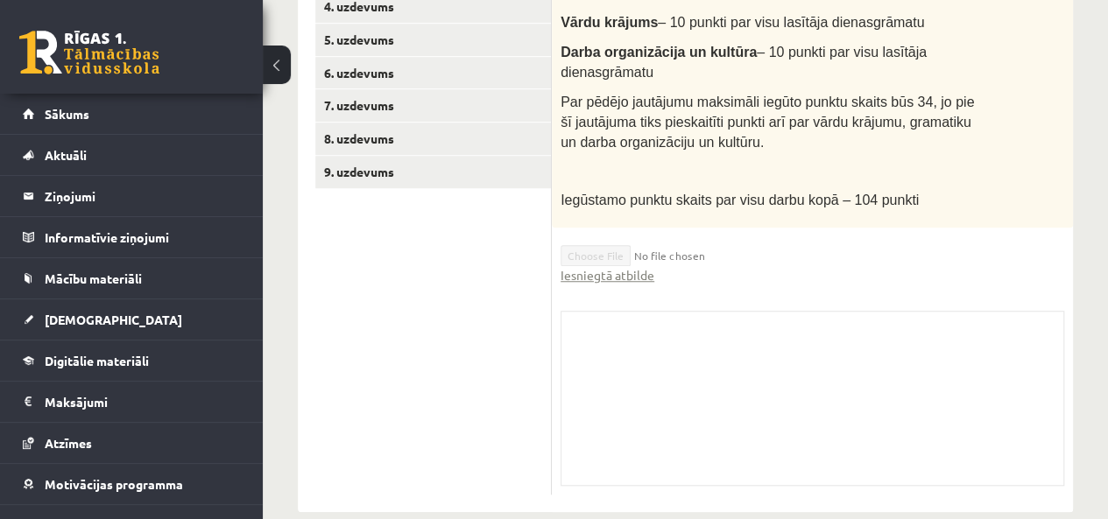
scroll to position [589, 0]
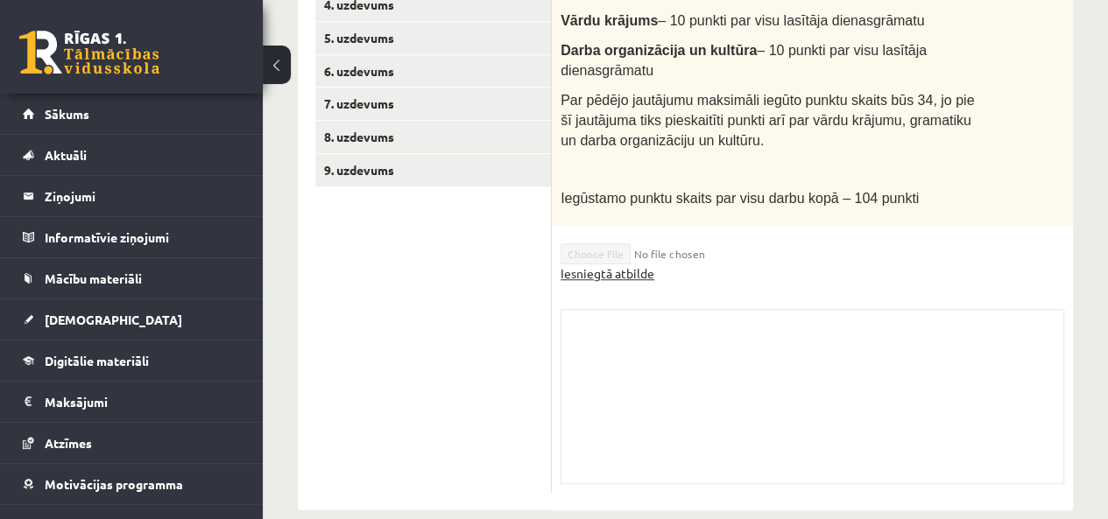
click at [584, 264] on link "Iesniegtā atbilde" at bounding box center [608, 273] width 94 height 18
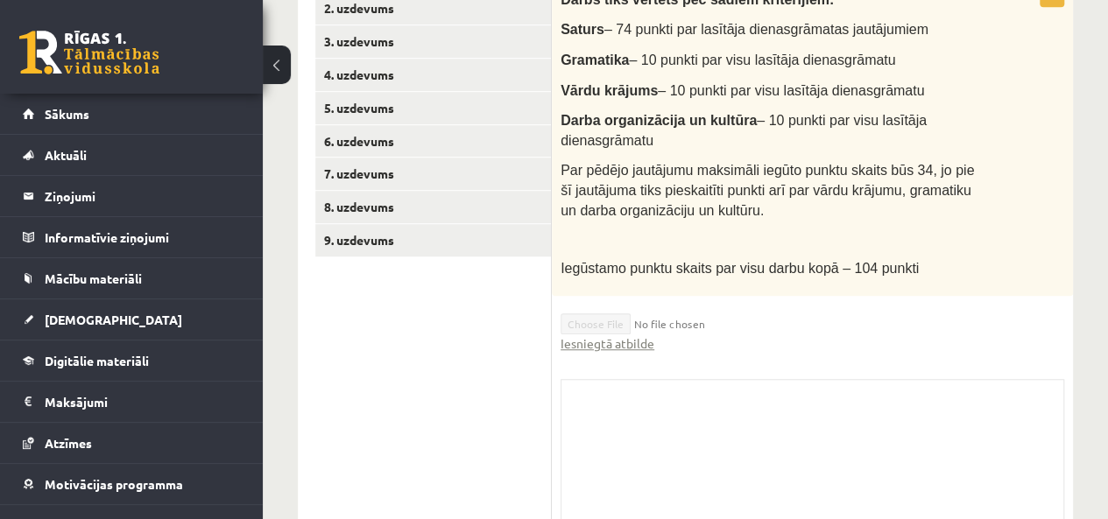
scroll to position [413, 0]
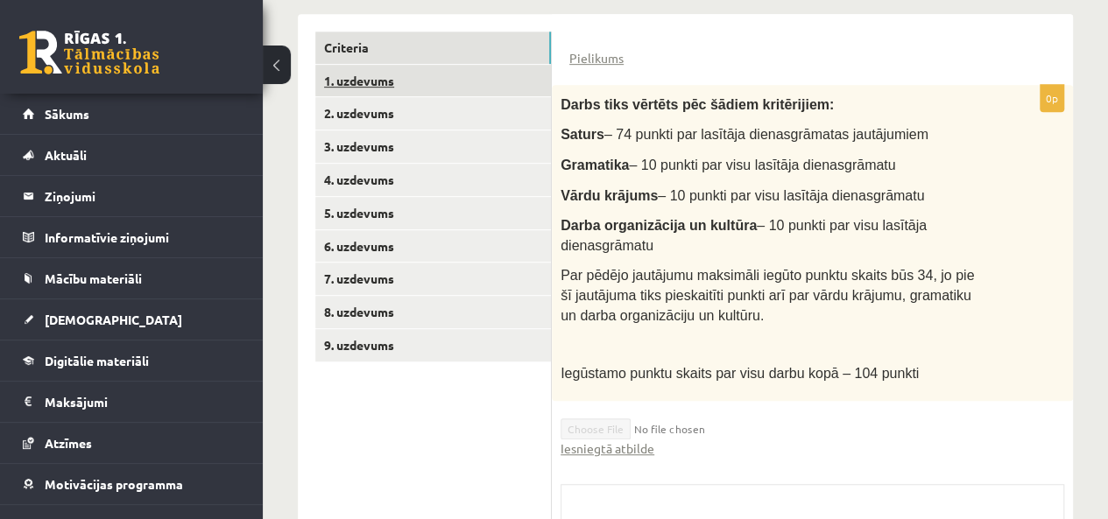
click at [370, 78] on link "1. uzdevums" at bounding box center [433, 81] width 236 height 32
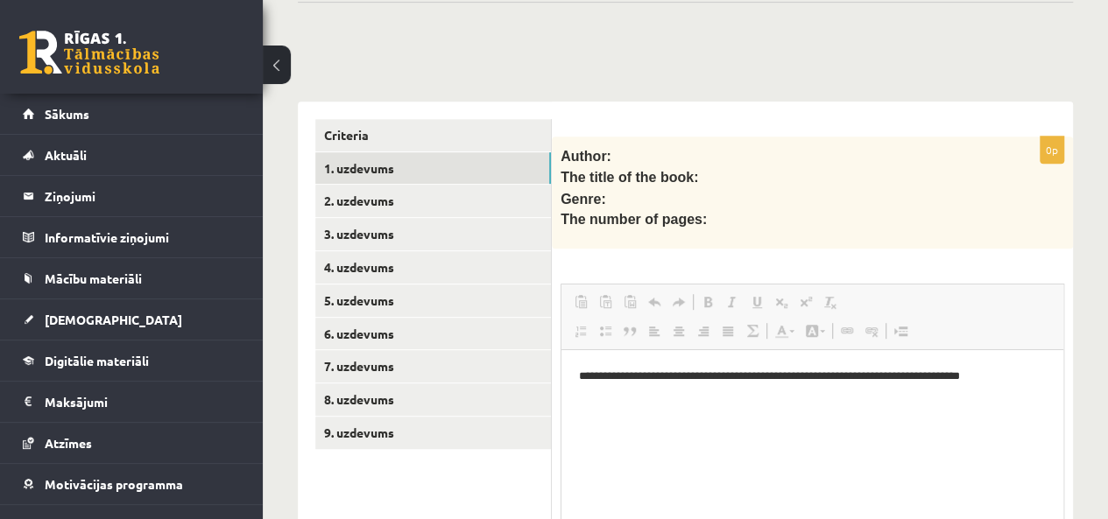
scroll to position [238, 0]
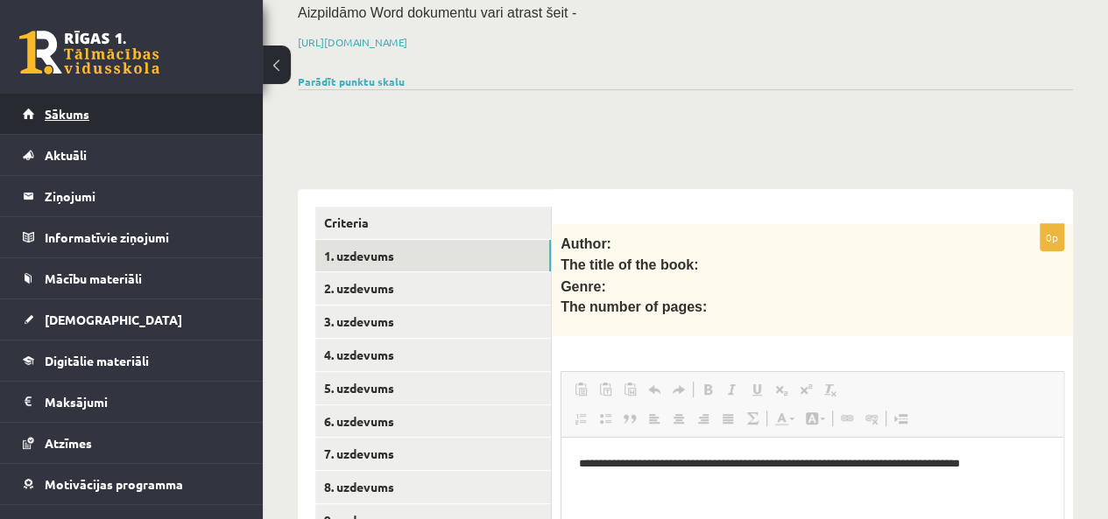
click at [94, 109] on link "Sākums" at bounding box center [132, 114] width 218 height 40
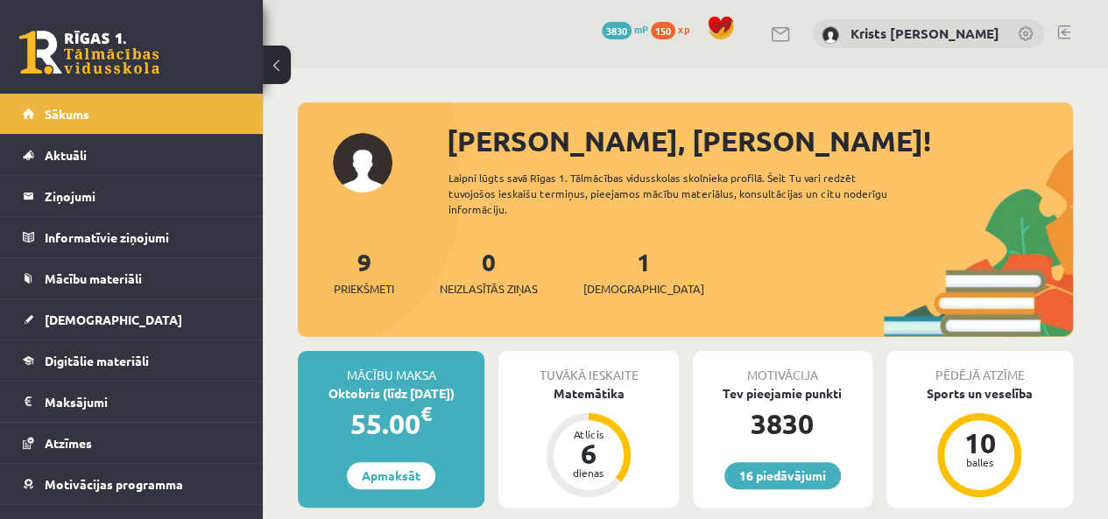
click at [1061, 35] on link at bounding box center [1063, 32] width 13 height 14
